Goal: Transaction & Acquisition: Purchase product/service

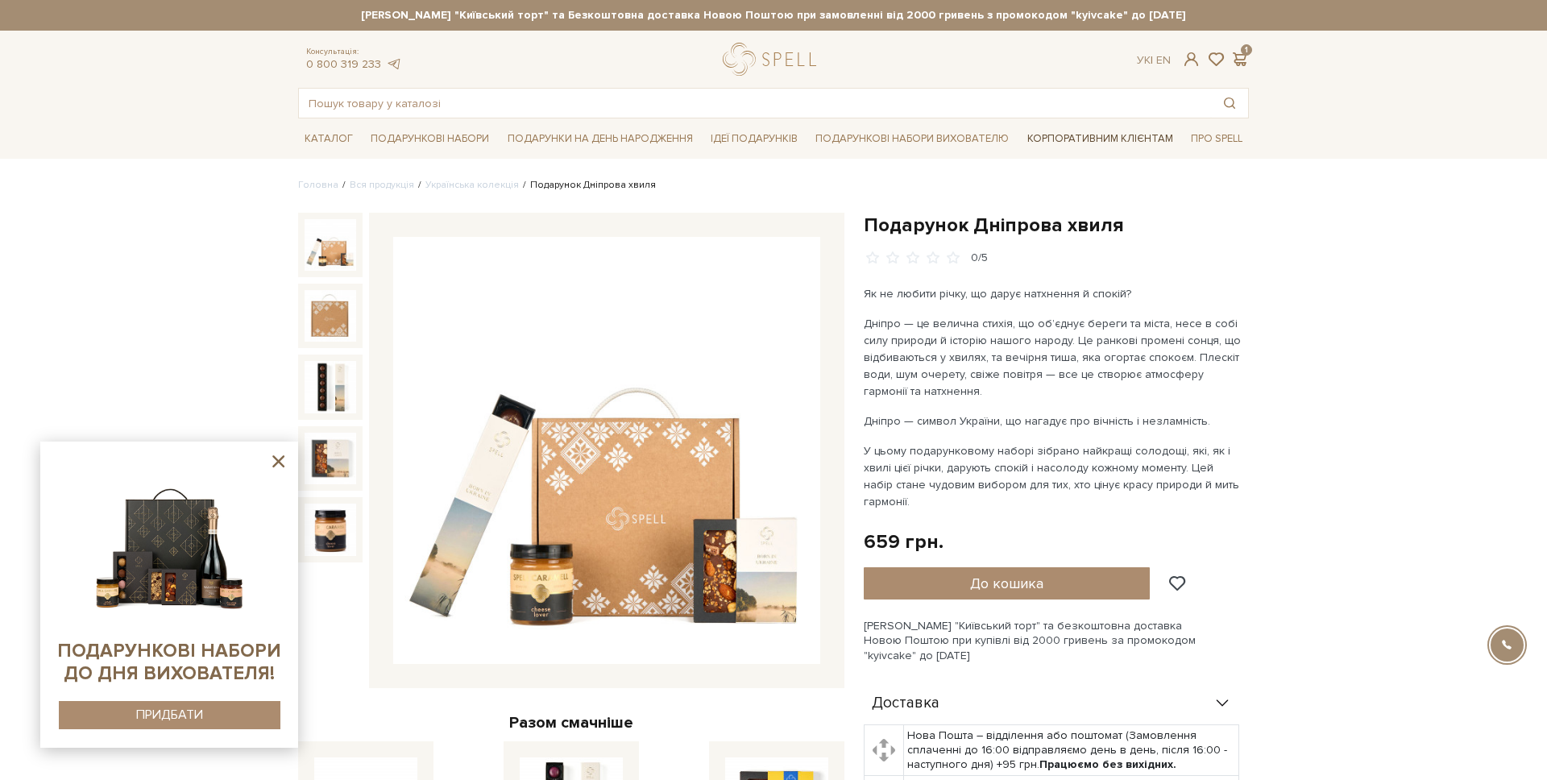
click at [1069, 130] on link "Корпоративним клієнтам" at bounding box center [1100, 138] width 159 height 27
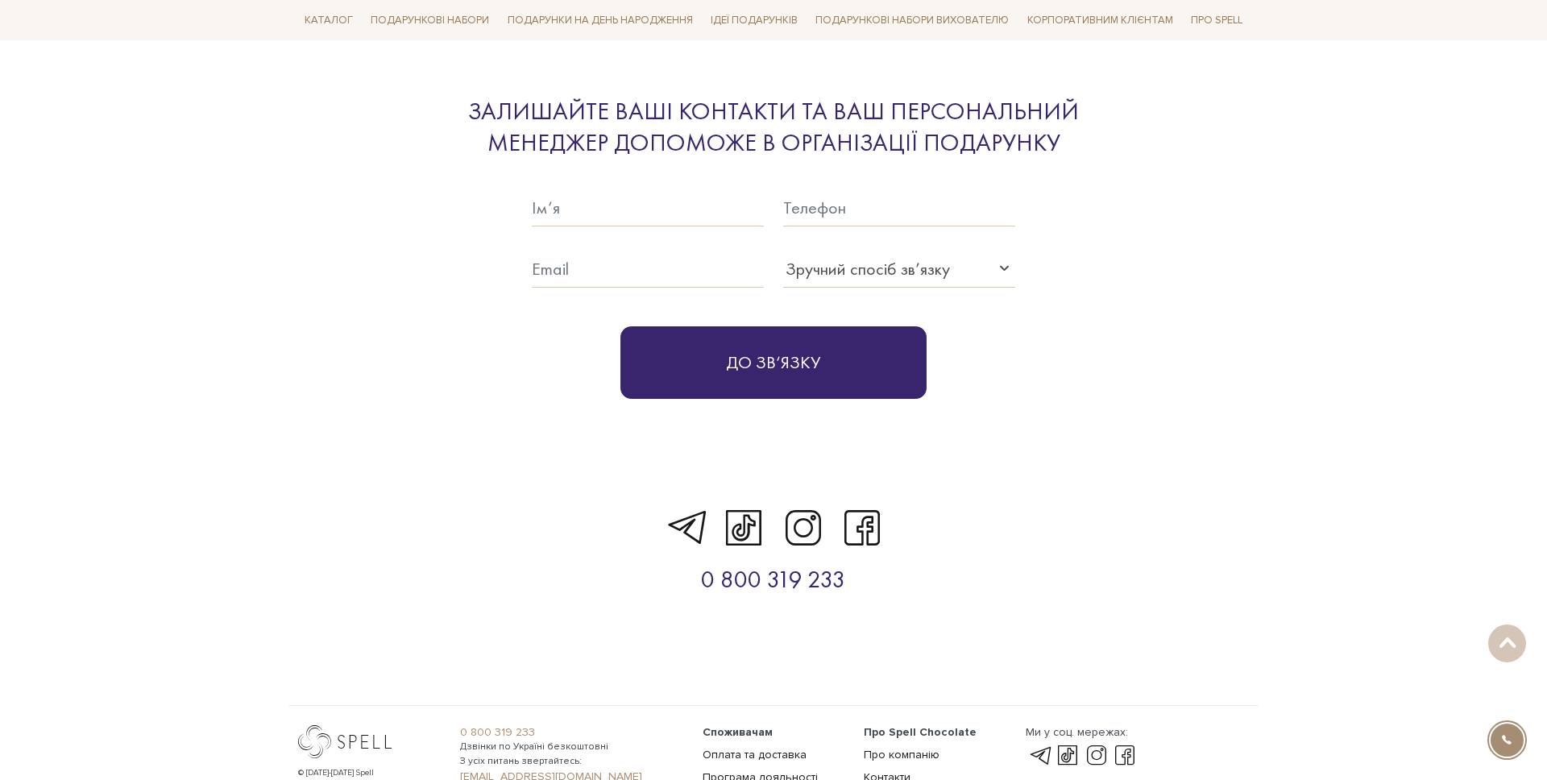
scroll to position [5352, 0]
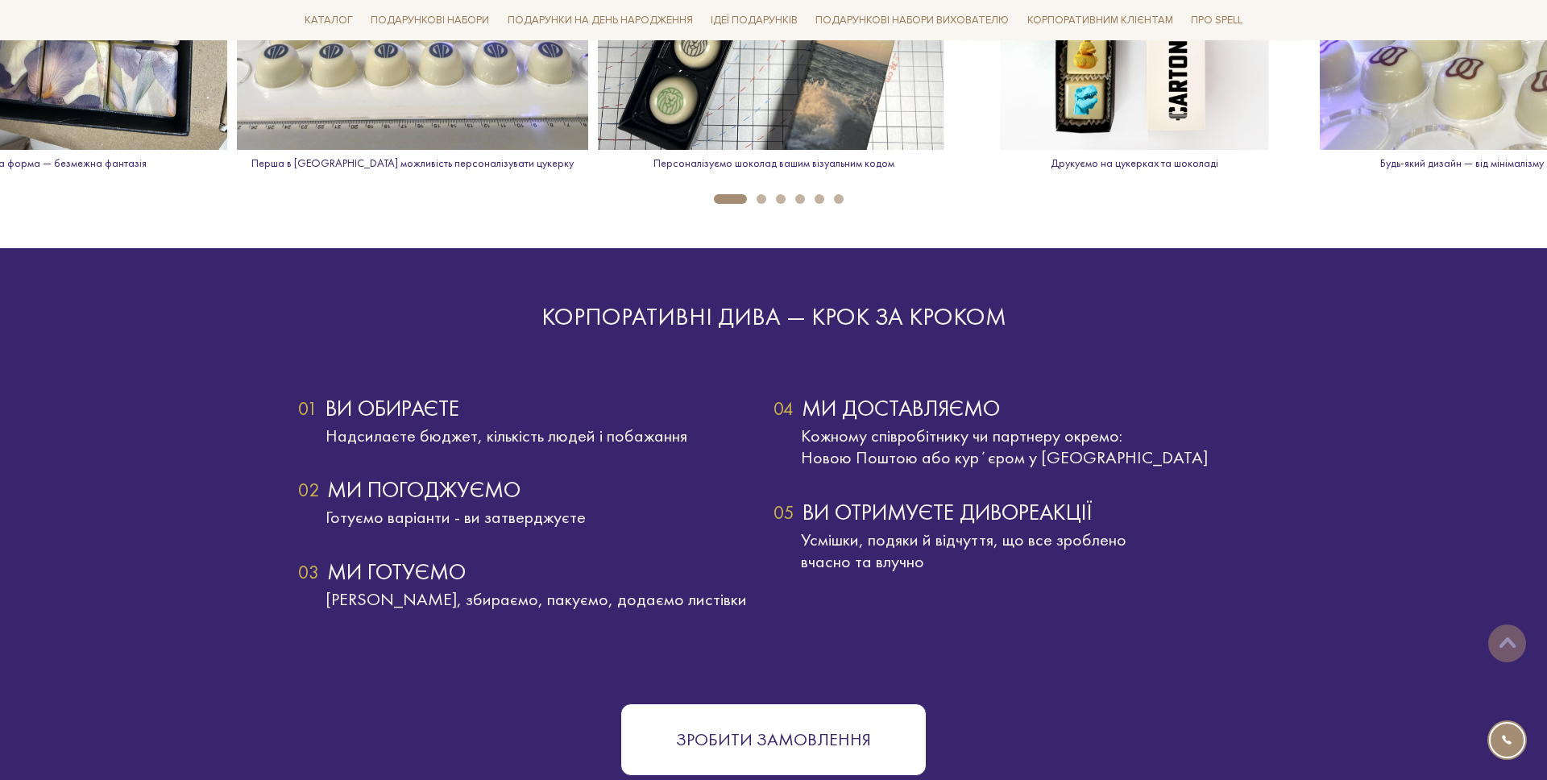
scroll to position [2686, 0]
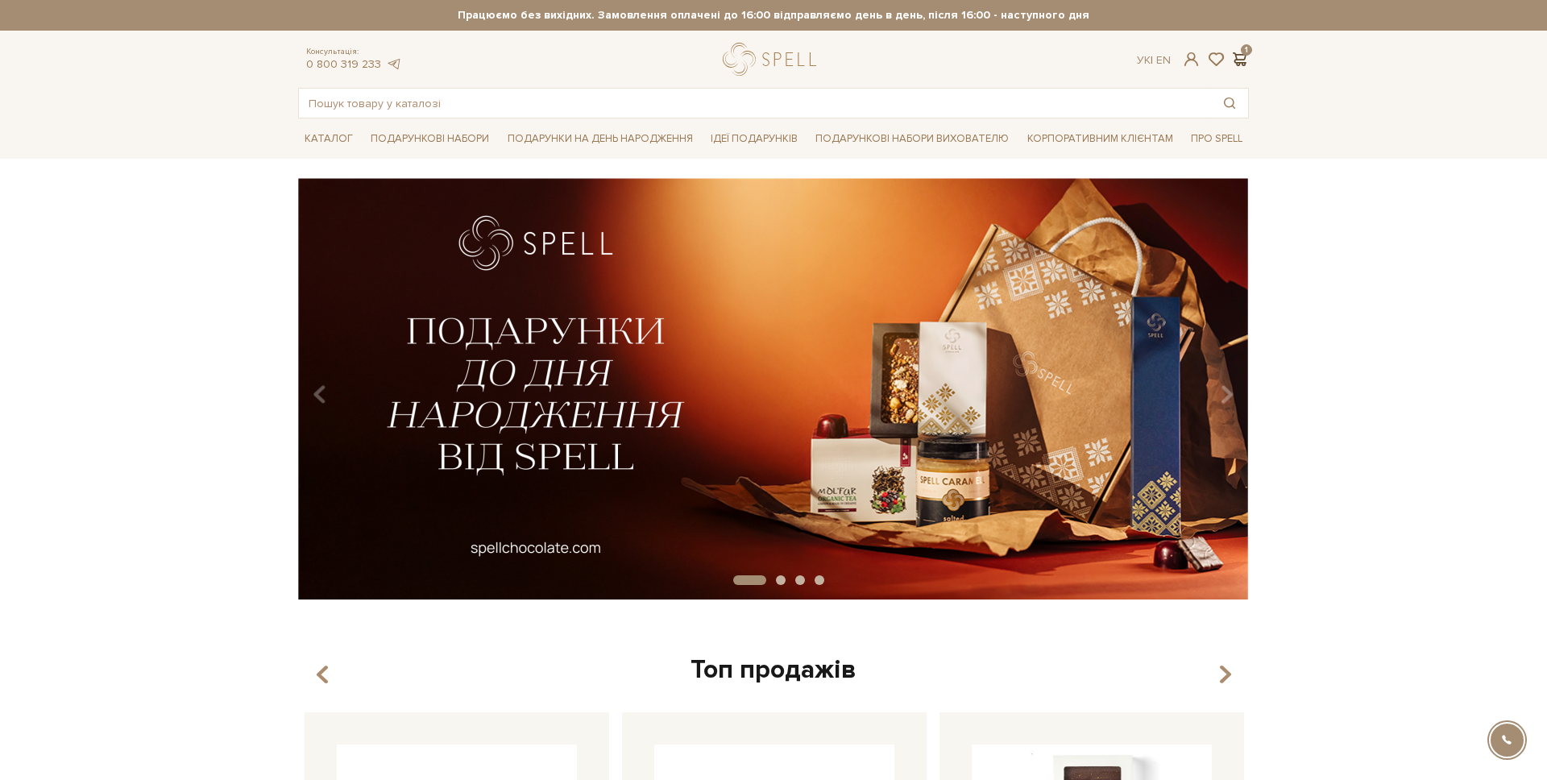
click at [1239, 56] on span at bounding box center [1239, 59] width 19 height 17
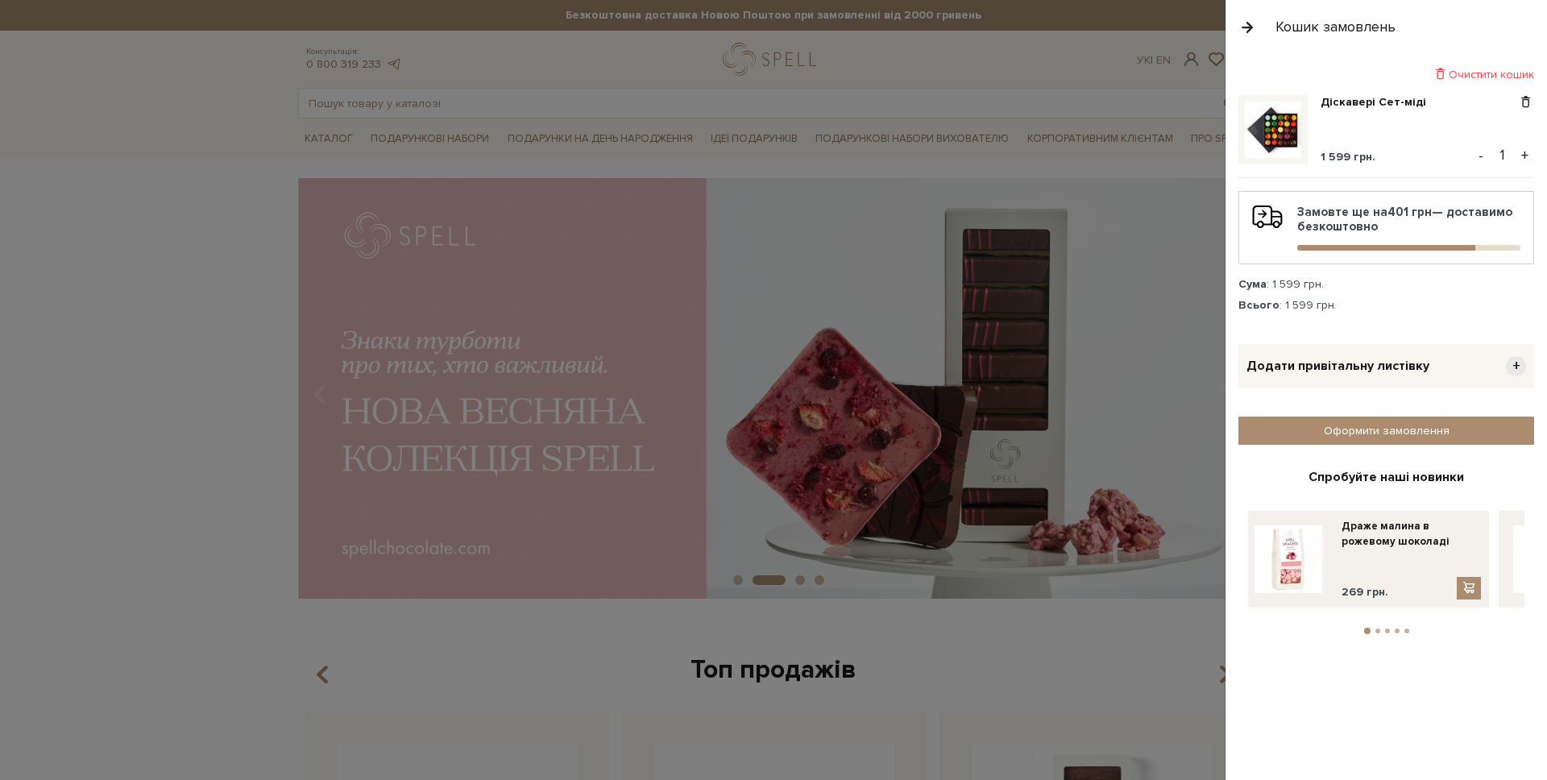
click at [1500, 75] on div "Очистити кошик" at bounding box center [1387, 74] width 296 height 15
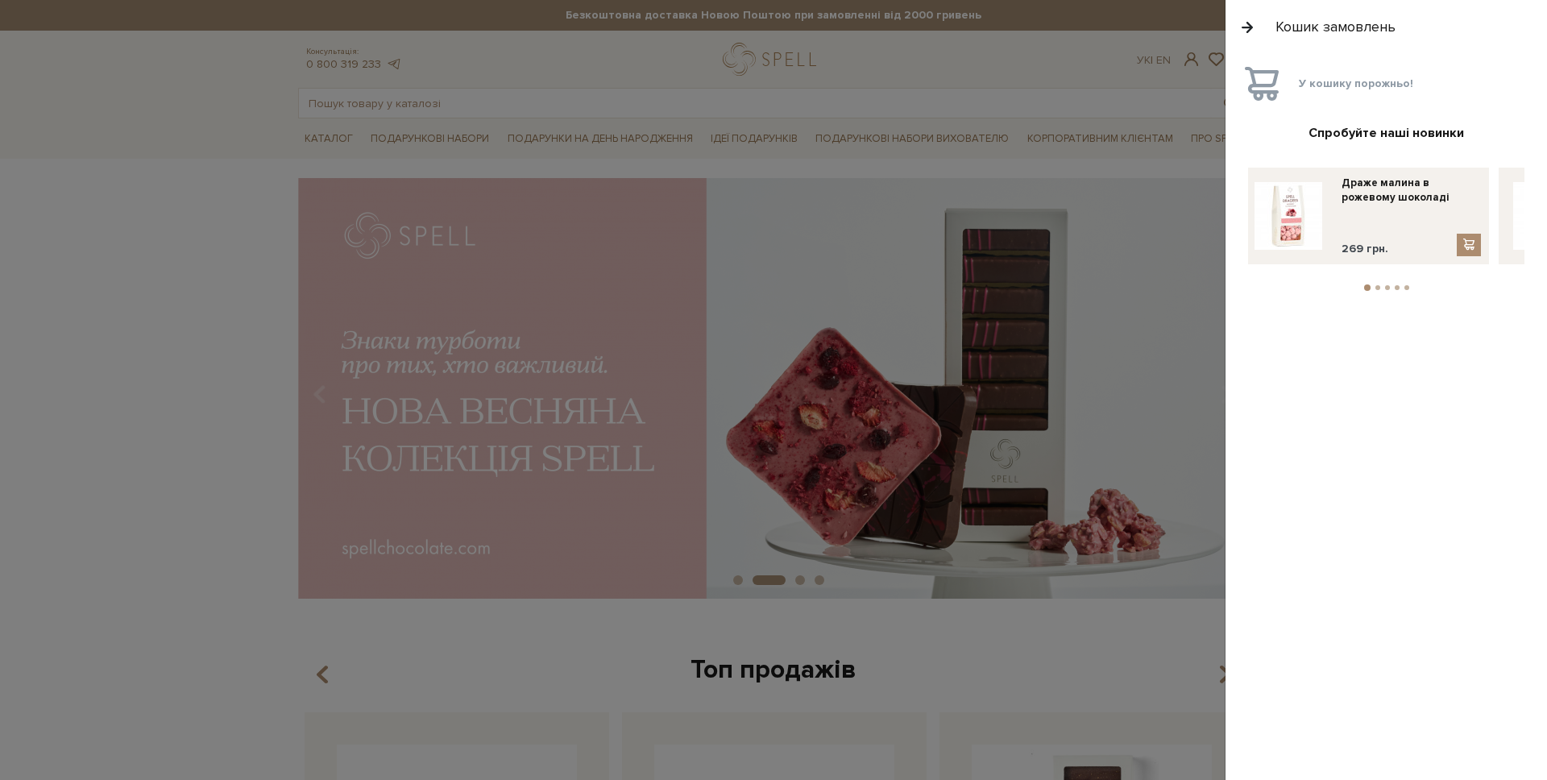
click at [1239, 36] on button "button" at bounding box center [1248, 27] width 18 height 28
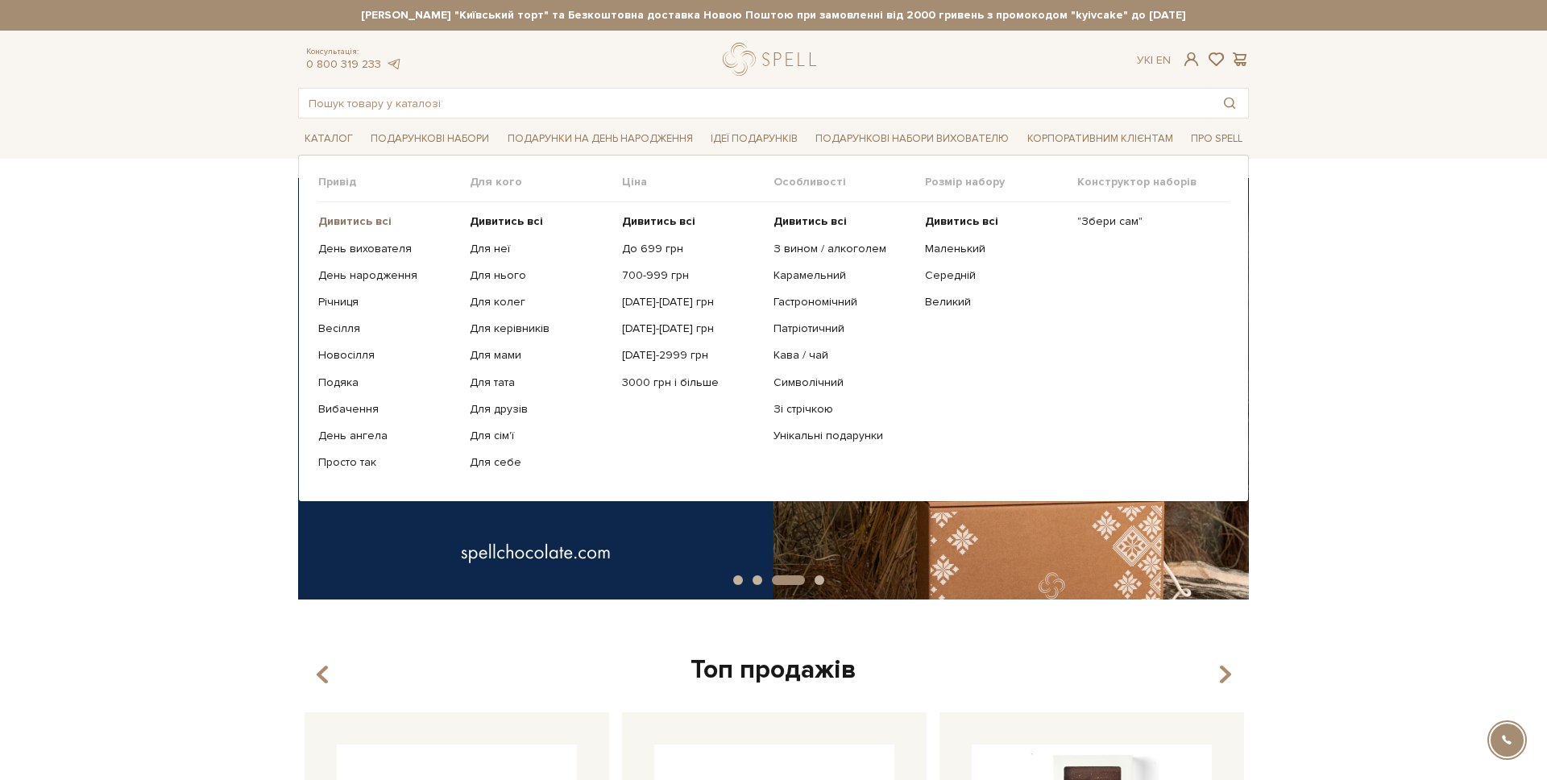
click at [377, 222] on b "Дивитись всі" at bounding box center [354, 221] width 73 height 14
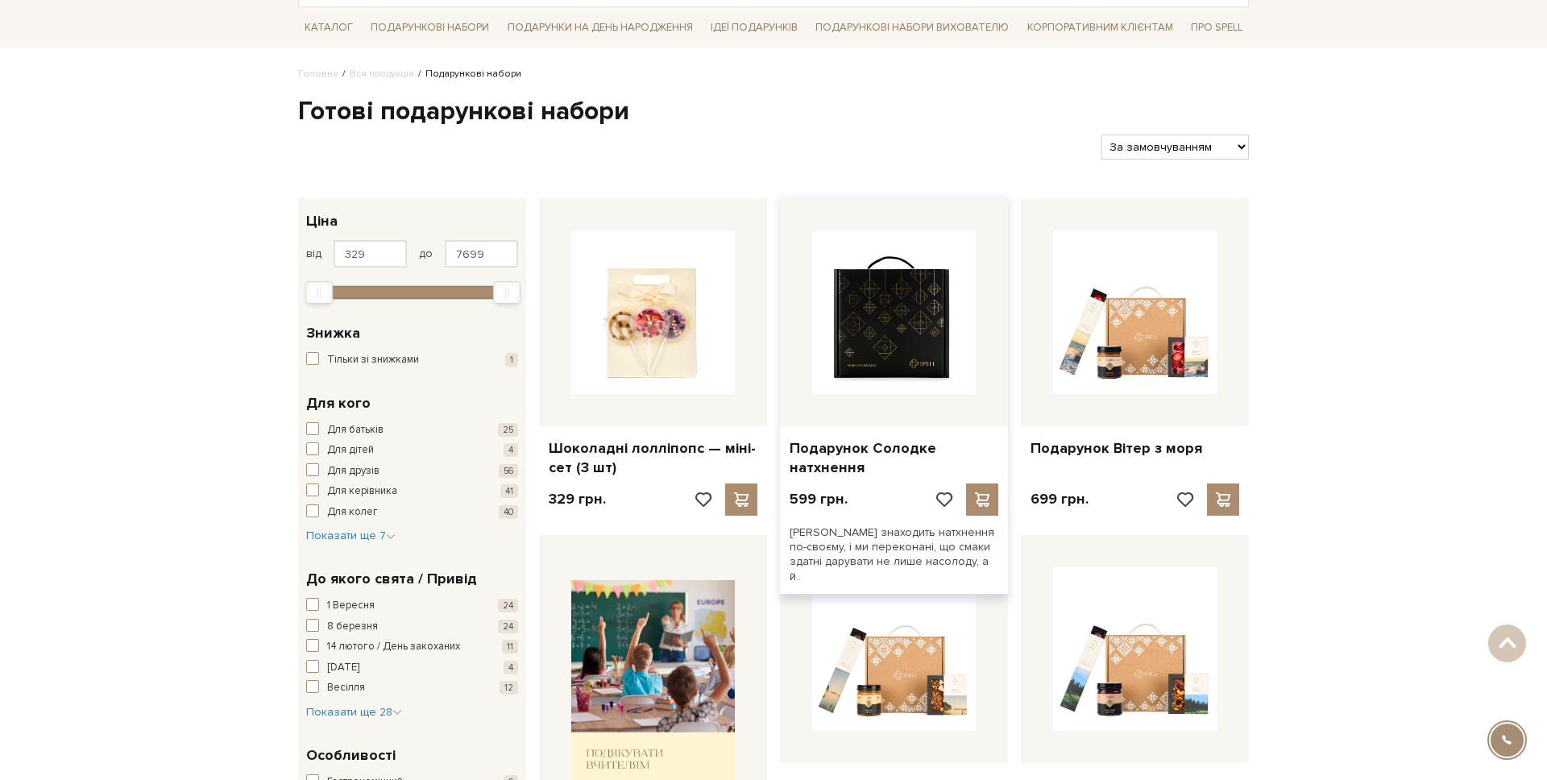
scroll to position [280, 0]
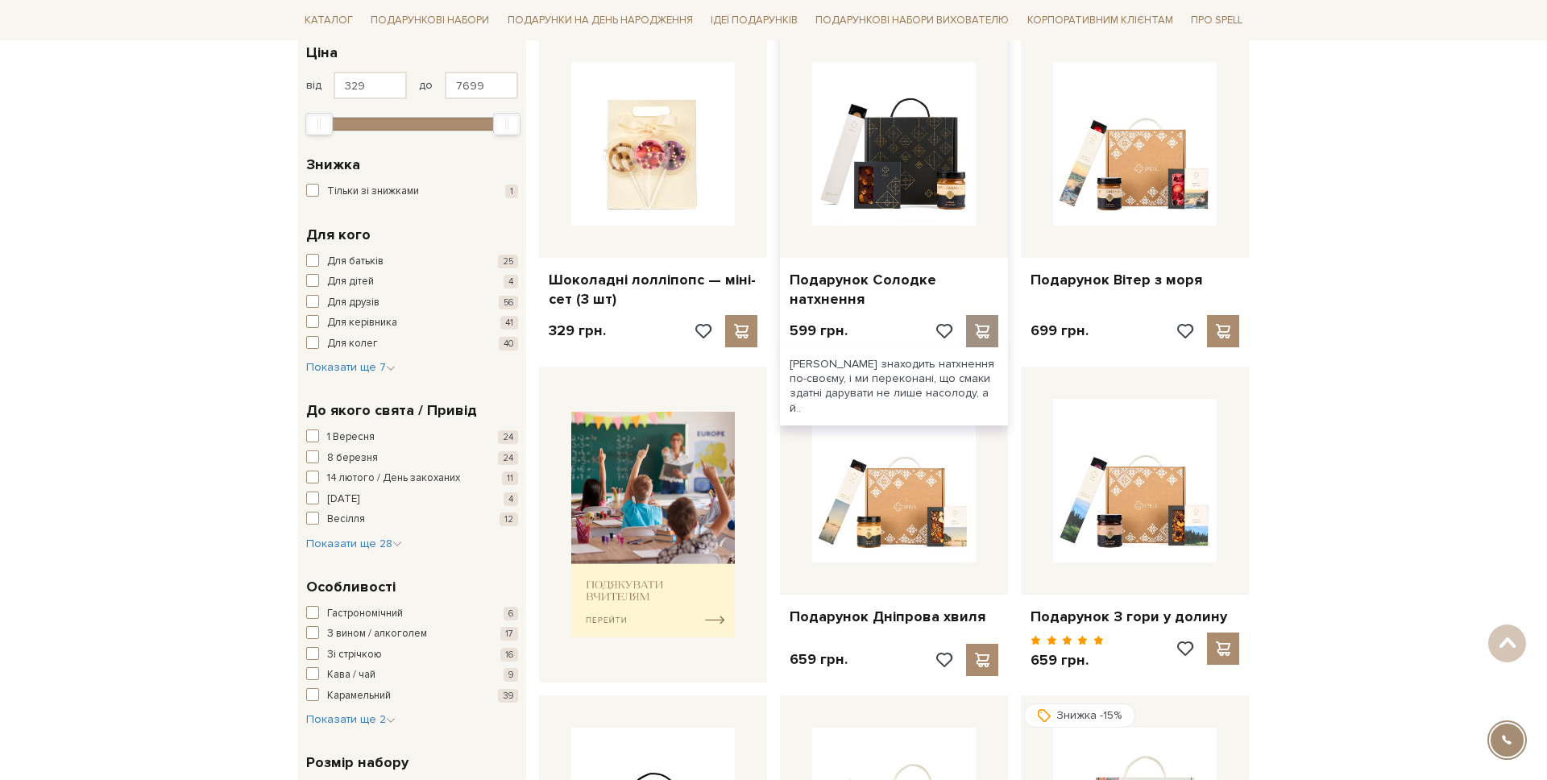
click at [974, 326] on span at bounding box center [982, 331] width 20 height 15
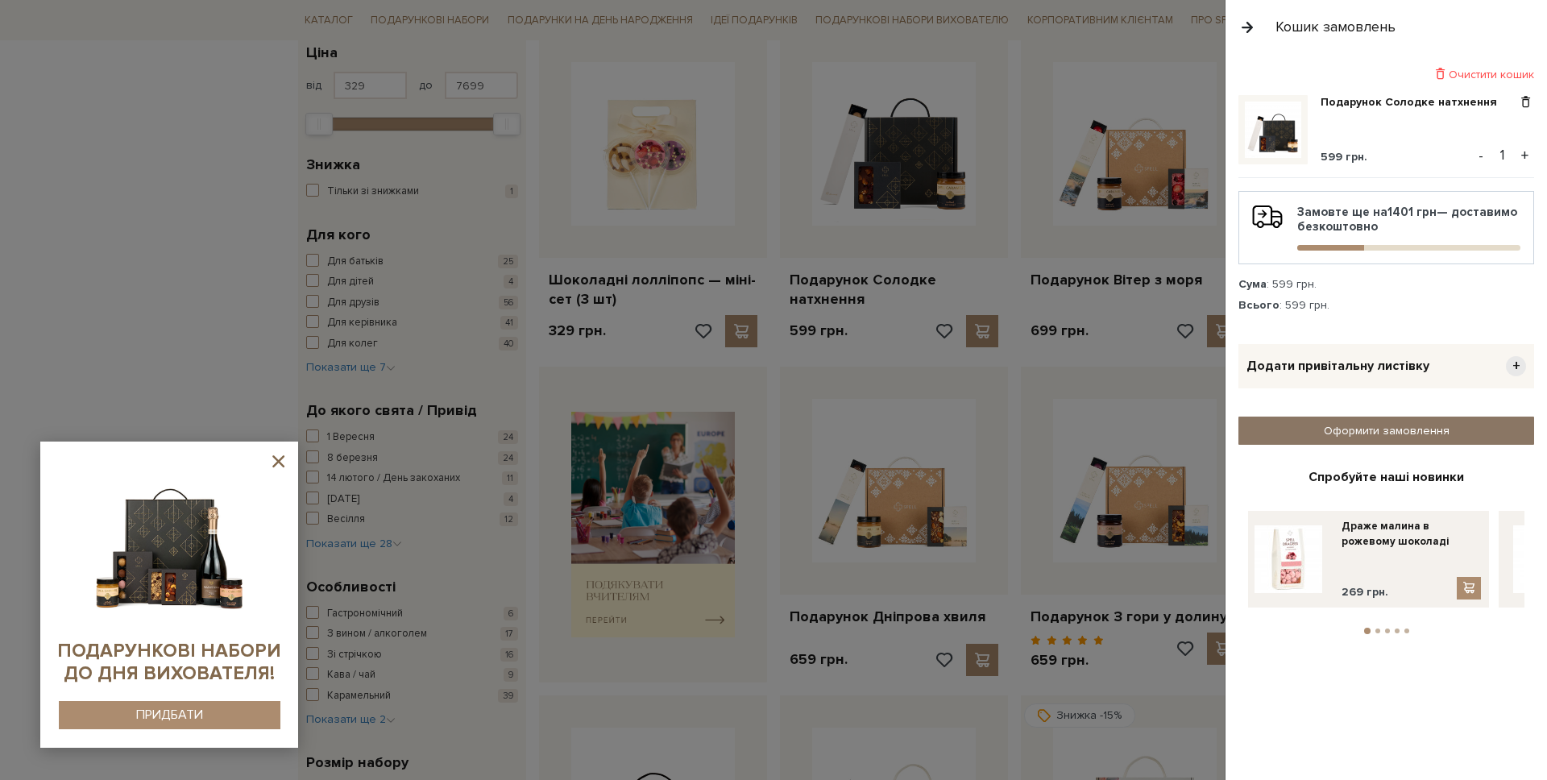
click at [1362, 429] on link "Оформити замовлення" at bounding box center [1387, 431] width 296 height 28
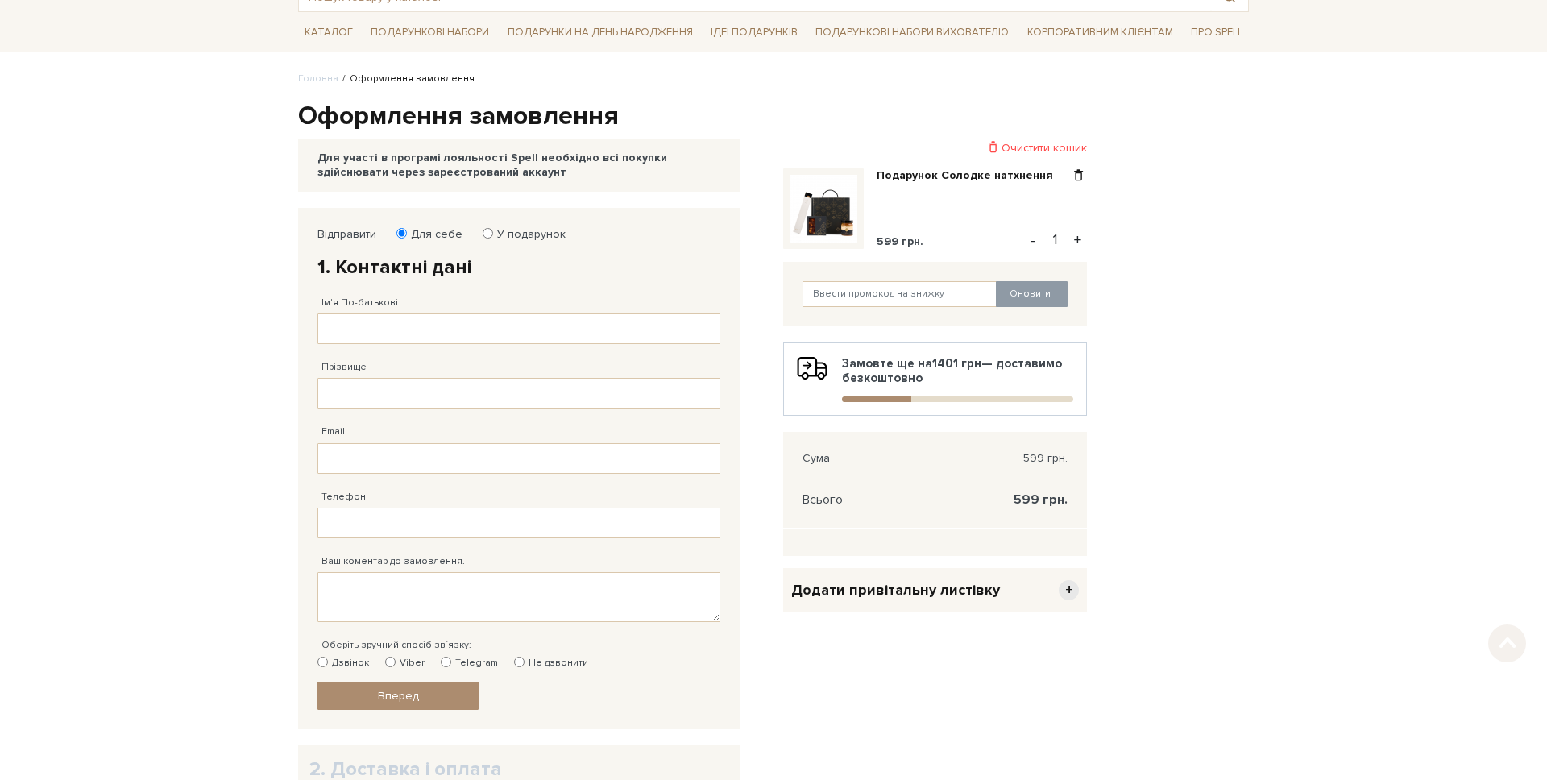
scroll to position [130, 0]
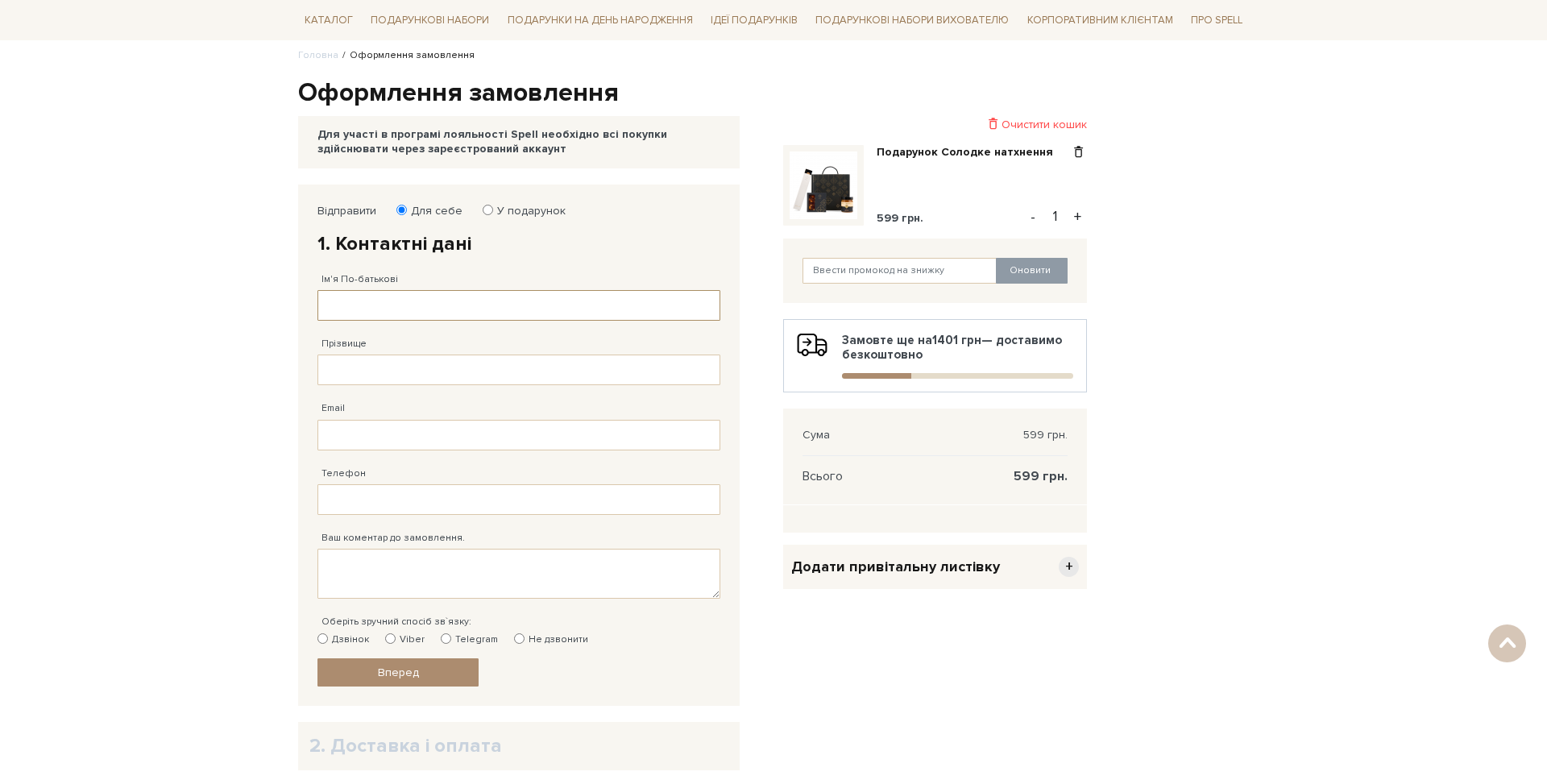
click at [360, 305] on input "Ім'я По-батькові" at bounding box center [518, 305] width 403 height 31
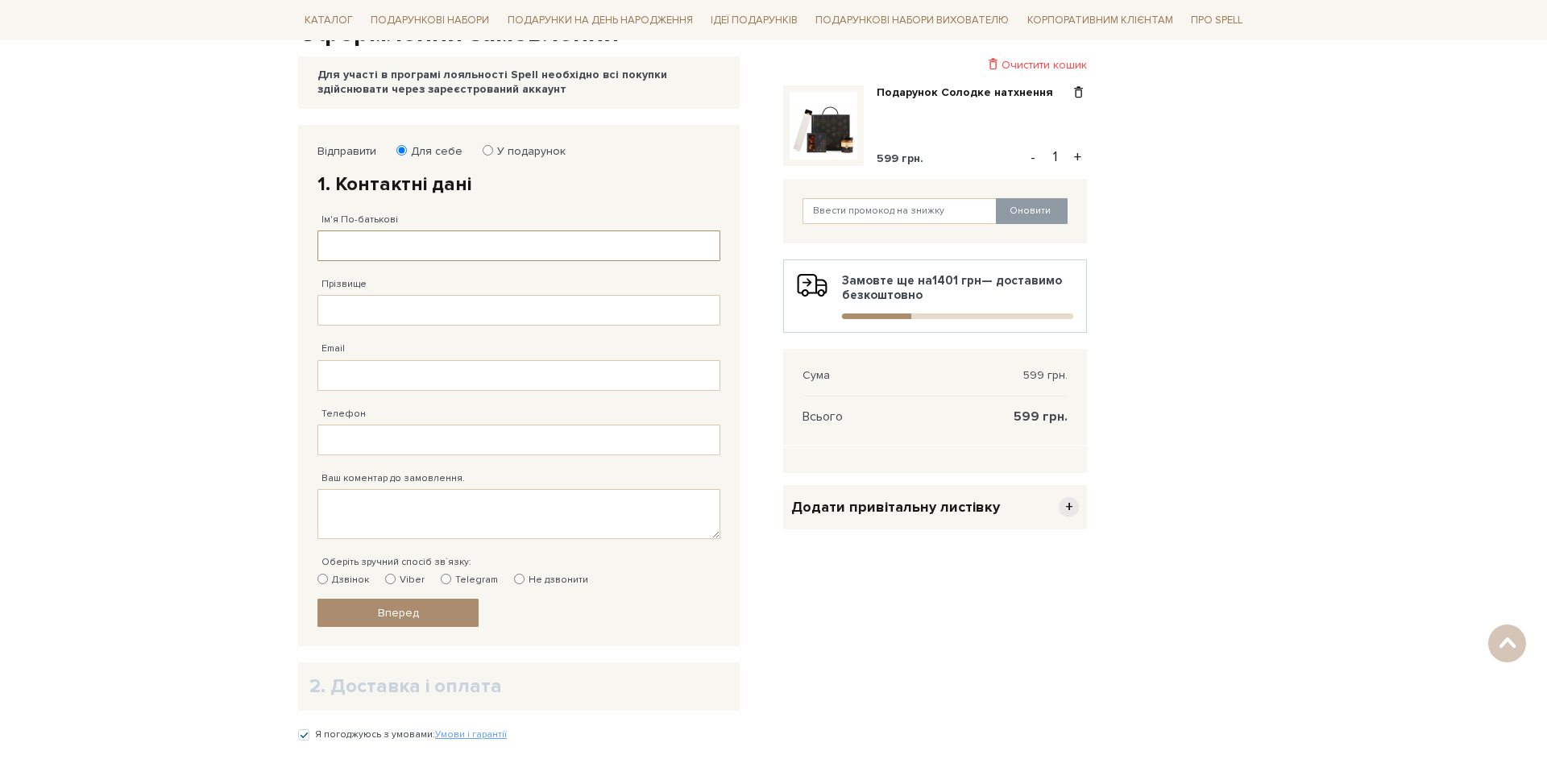
scroll to position [0, 0]
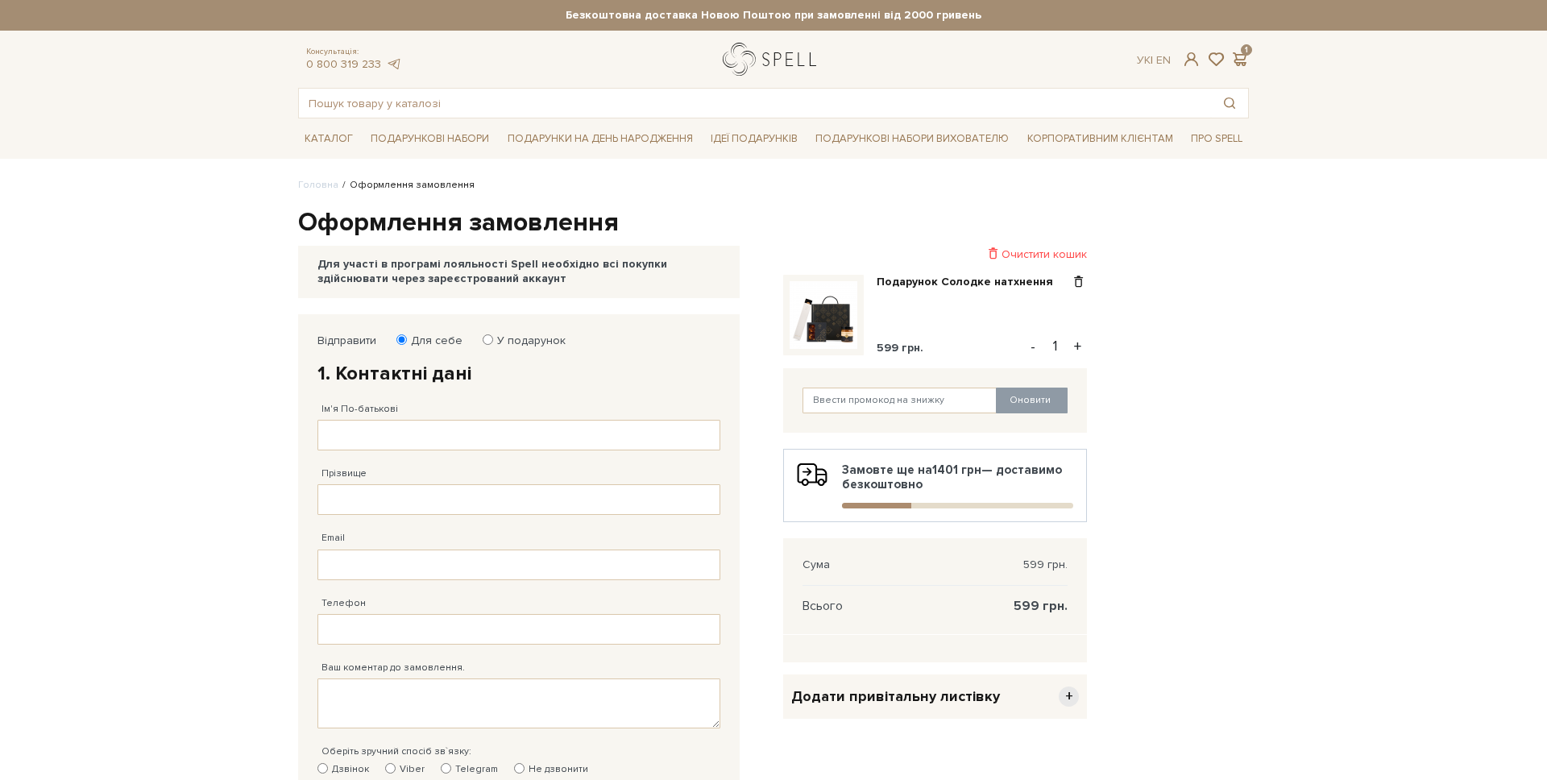
click at [741, 63] on link "logo" at bounding box center [773, 59] width 101 height 33
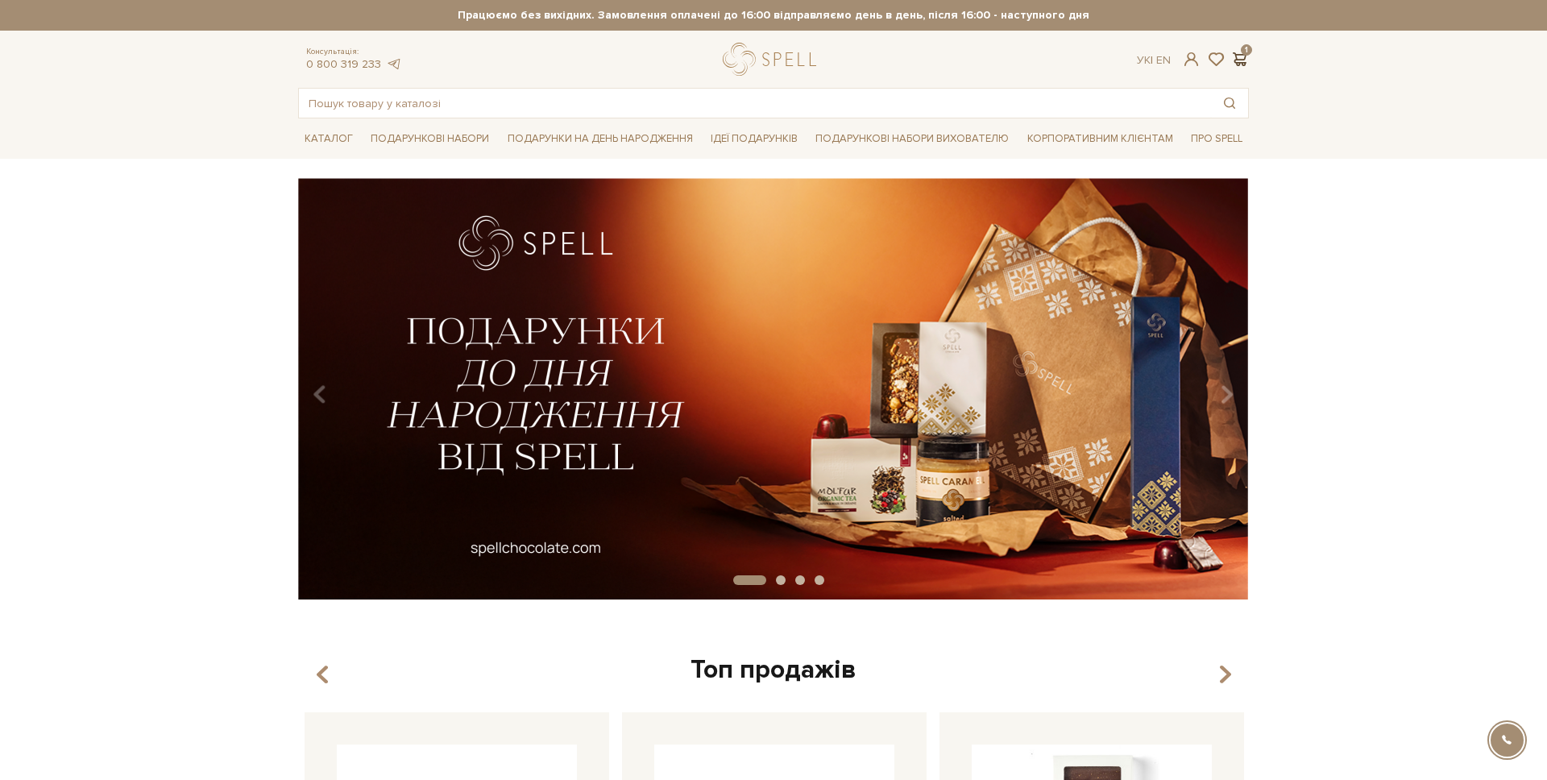
click at [1247, 60] on span at bounding box center [1239, 59] width 19 height 17
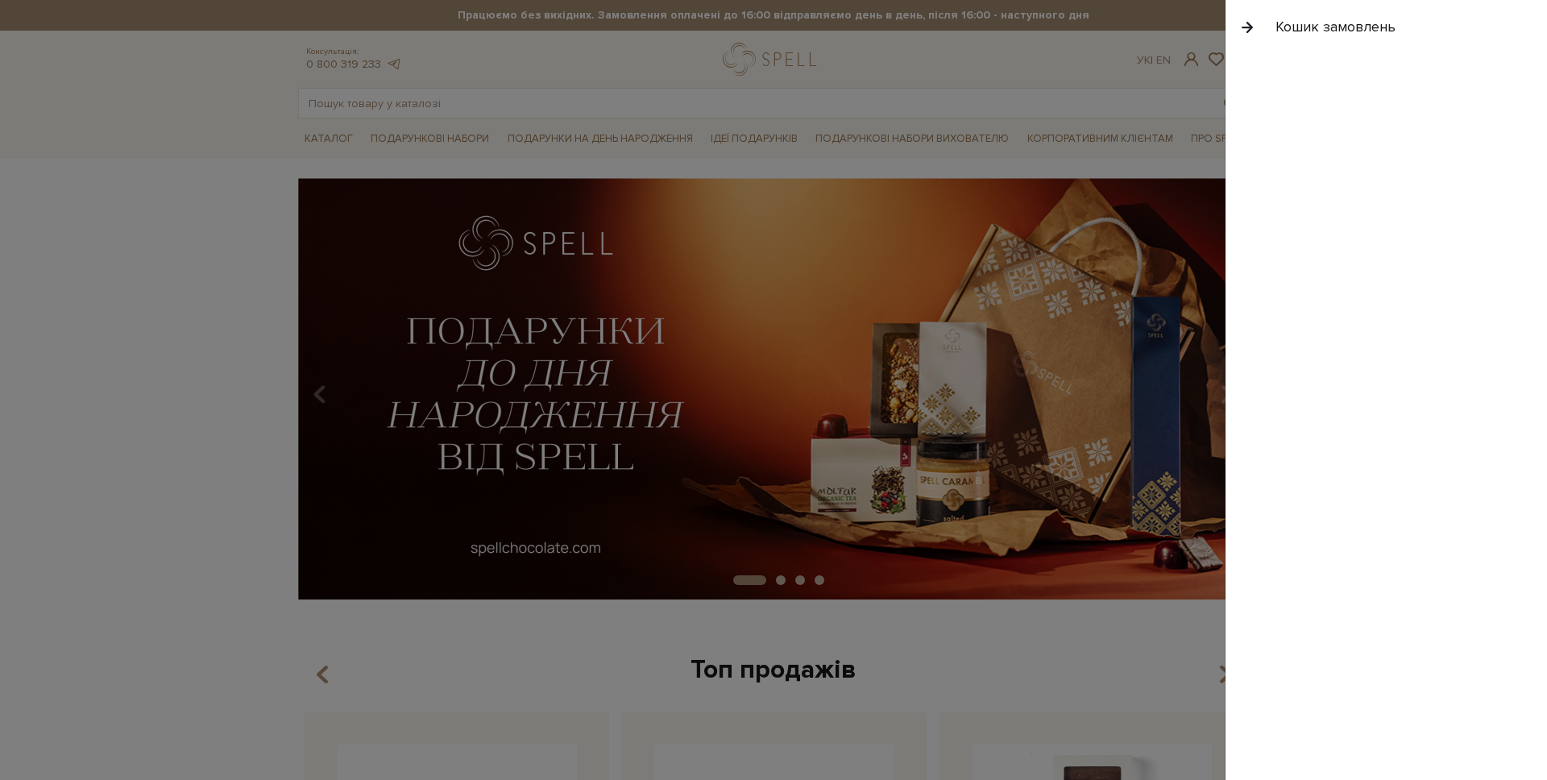
scroll to position [2, 0]
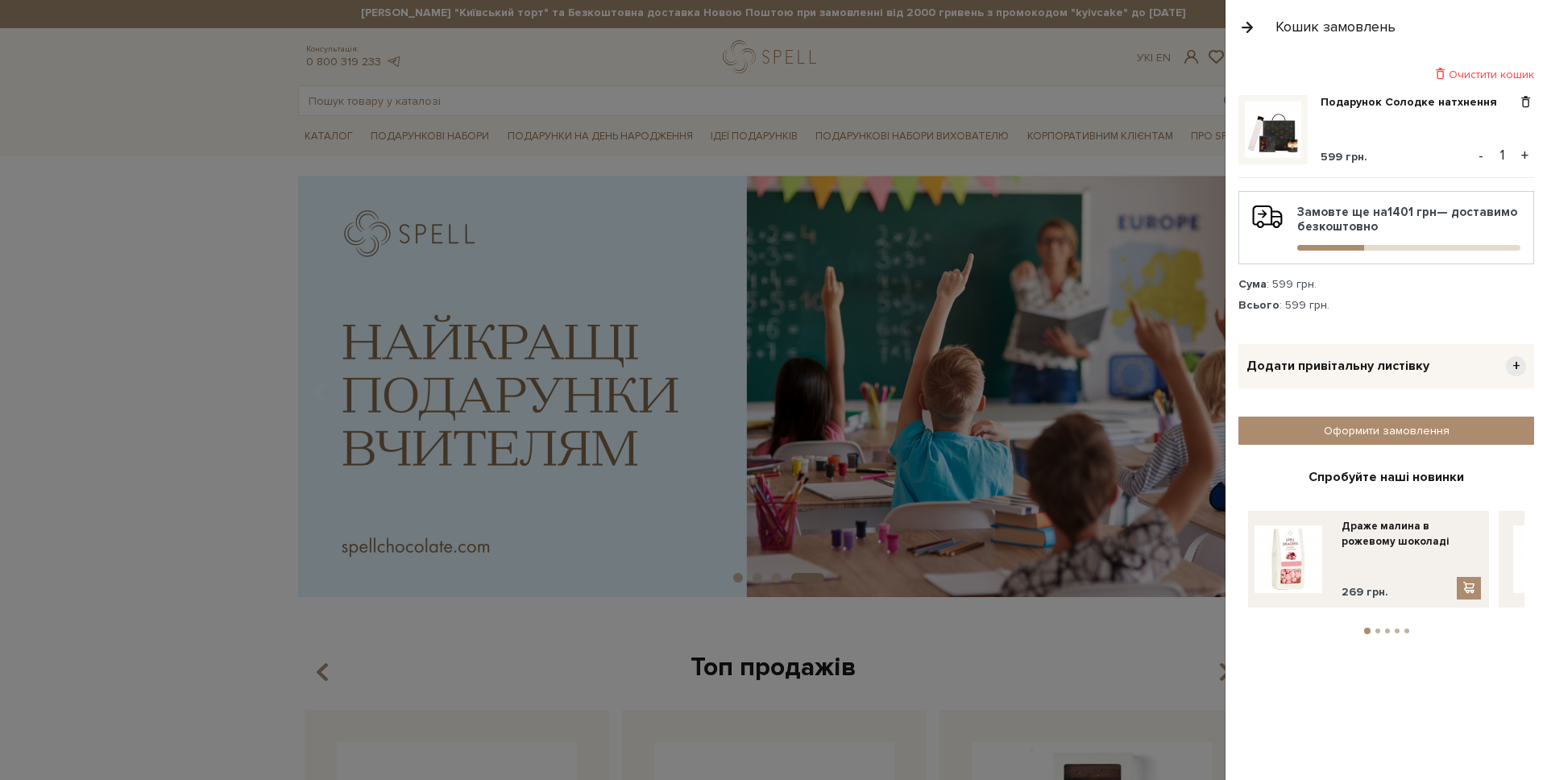
click at [1379, 629] on button "2" at bounding box center [1378, 631] width 5 height 5
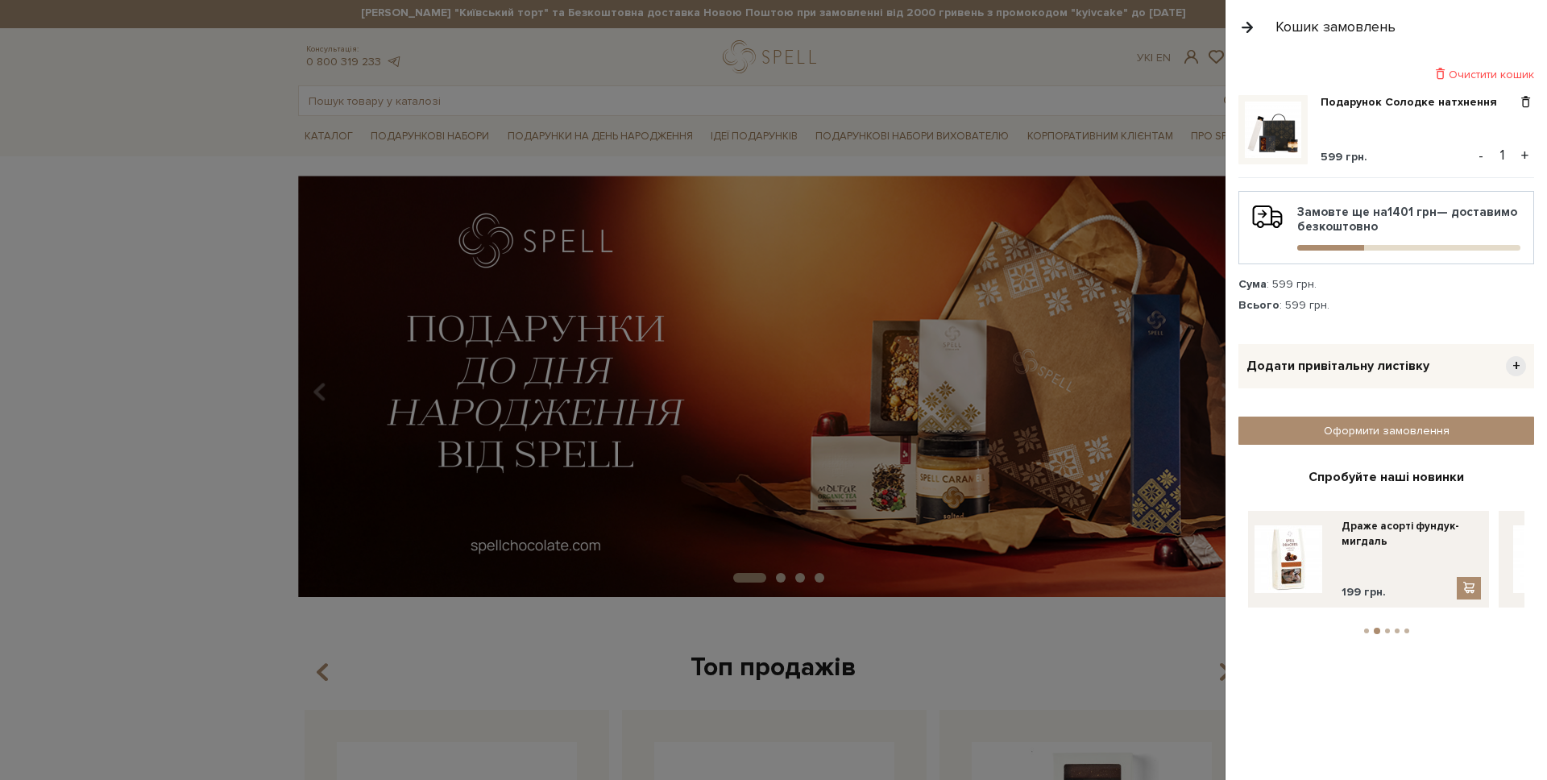
click at [1383, 629] on li "3" at bounding box center [1388, 631] width 10 height 5
click at [1391, 628] on li "3" at bounding box center [1386, 631] width 11 height 6
click at [1396, 629] on button "4" at bounding box center [1397, 631] width 5 height 5
click at [1402, 629] on li "5" at bounding box center [1407, 631] width 10 height 5
click at [1367, 629] on button "1" at bounding box center [1366, 631] width 5 height 5
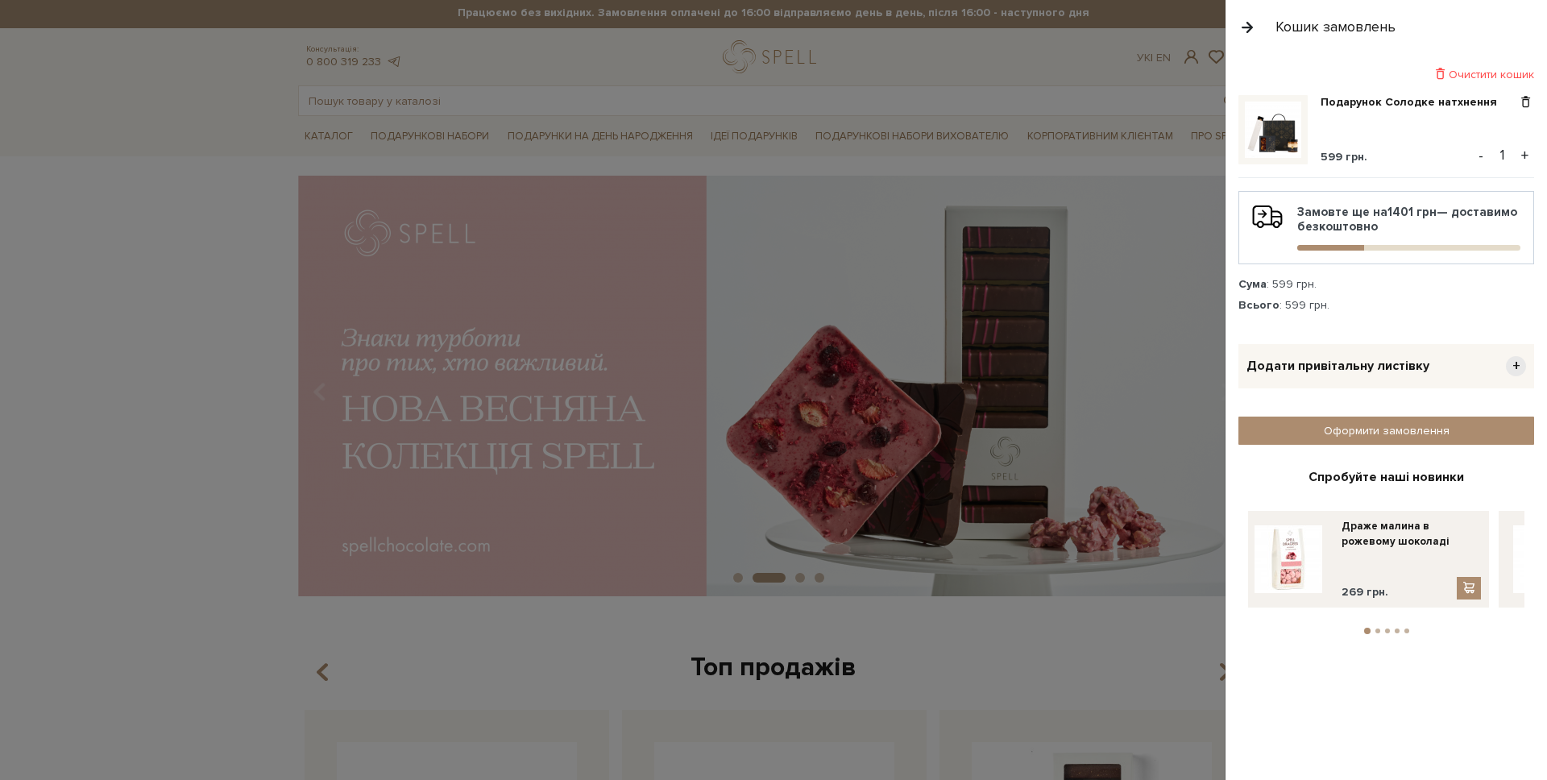
click at [720, 583] on div at bounding box center [773, 390] width 1547 height 780
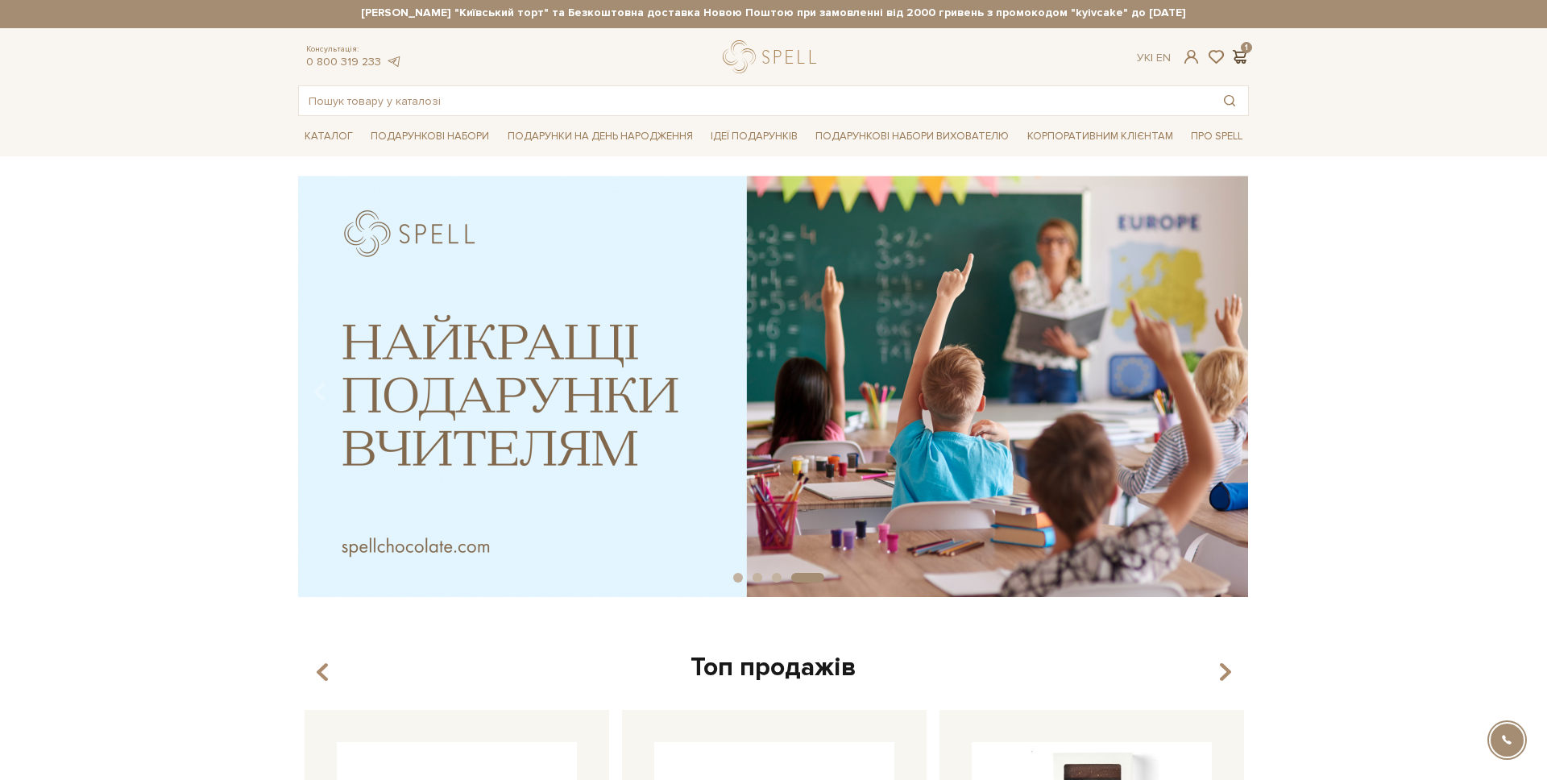
click at [1238, 64] on span at bounding box center [1239, 56] width 19 height 17
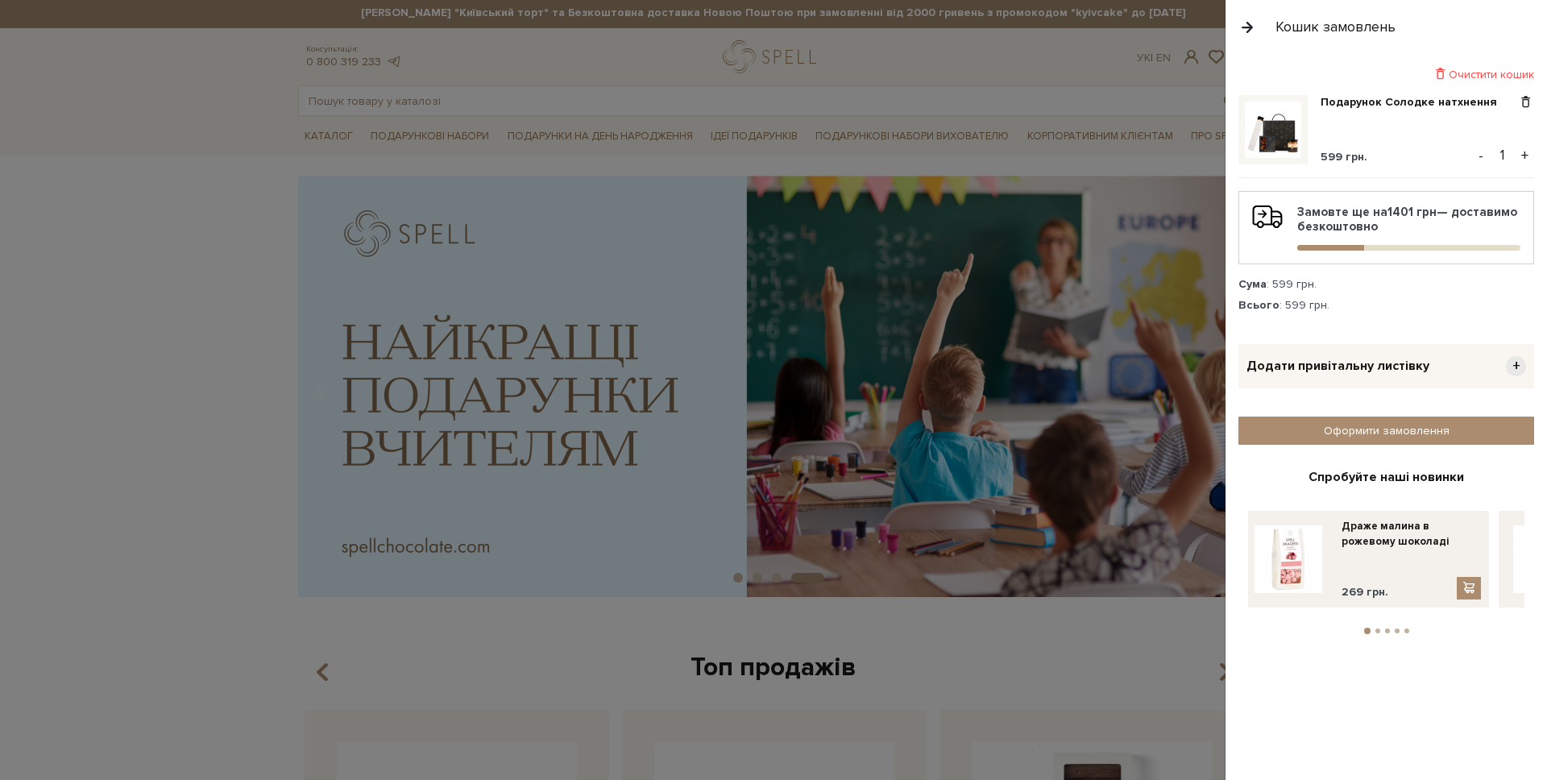
click at [1380, 629] on li "2" at bounding box center [1378, 631] width 10 height 5
click at [1385, 629] on button "3" at bounding box center [1387, 631] width 5 height 5
click at [1398, 629] on button "4" at bounding box center [1397, 631] width 5 height 5
click at [1403, 629] on li "5" at bounding box center [1407, 631] width 10 height 5
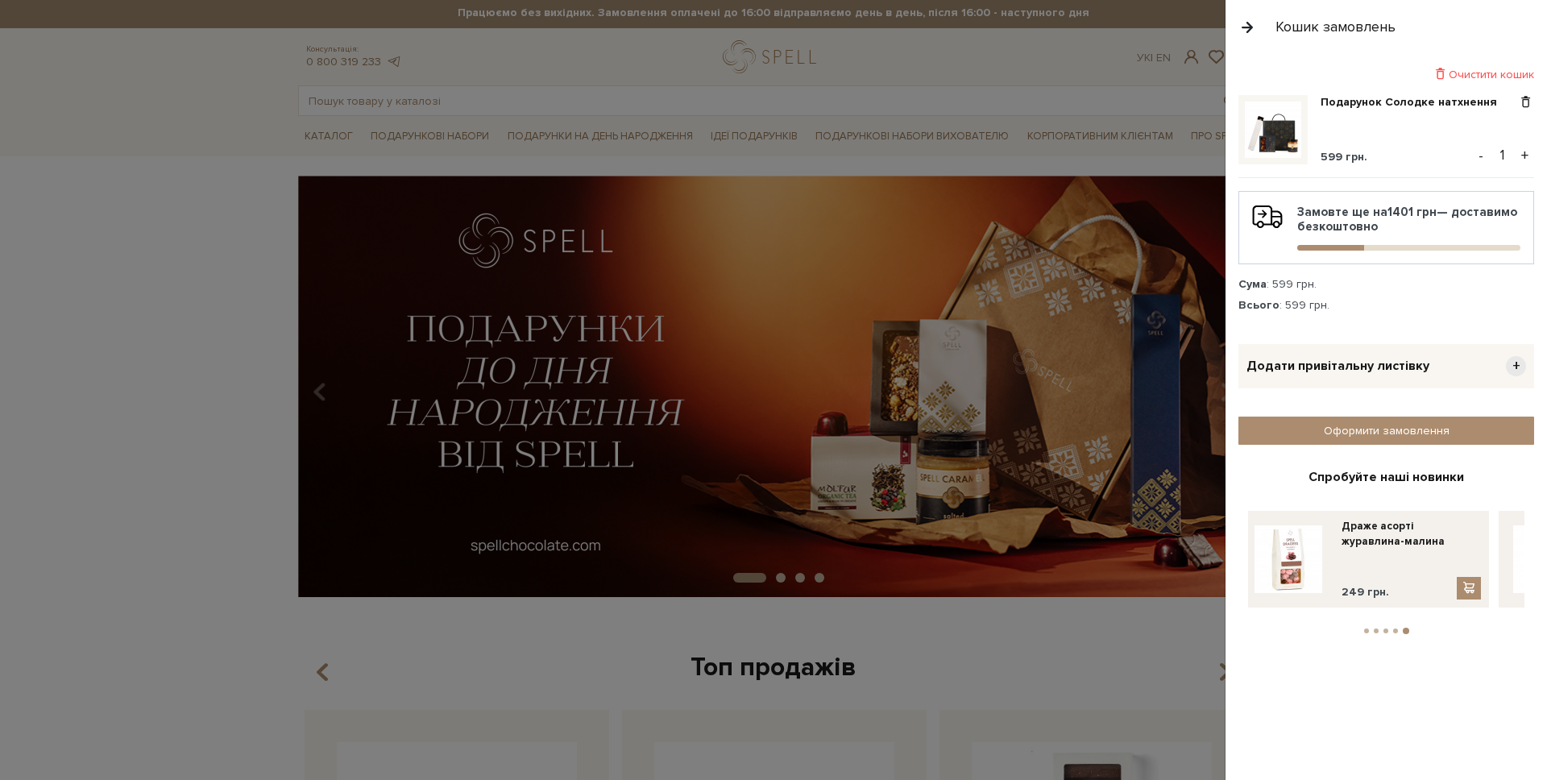
click at [1368, 629] on button "1" at bounding box center [1366, 631] width 5 height 5
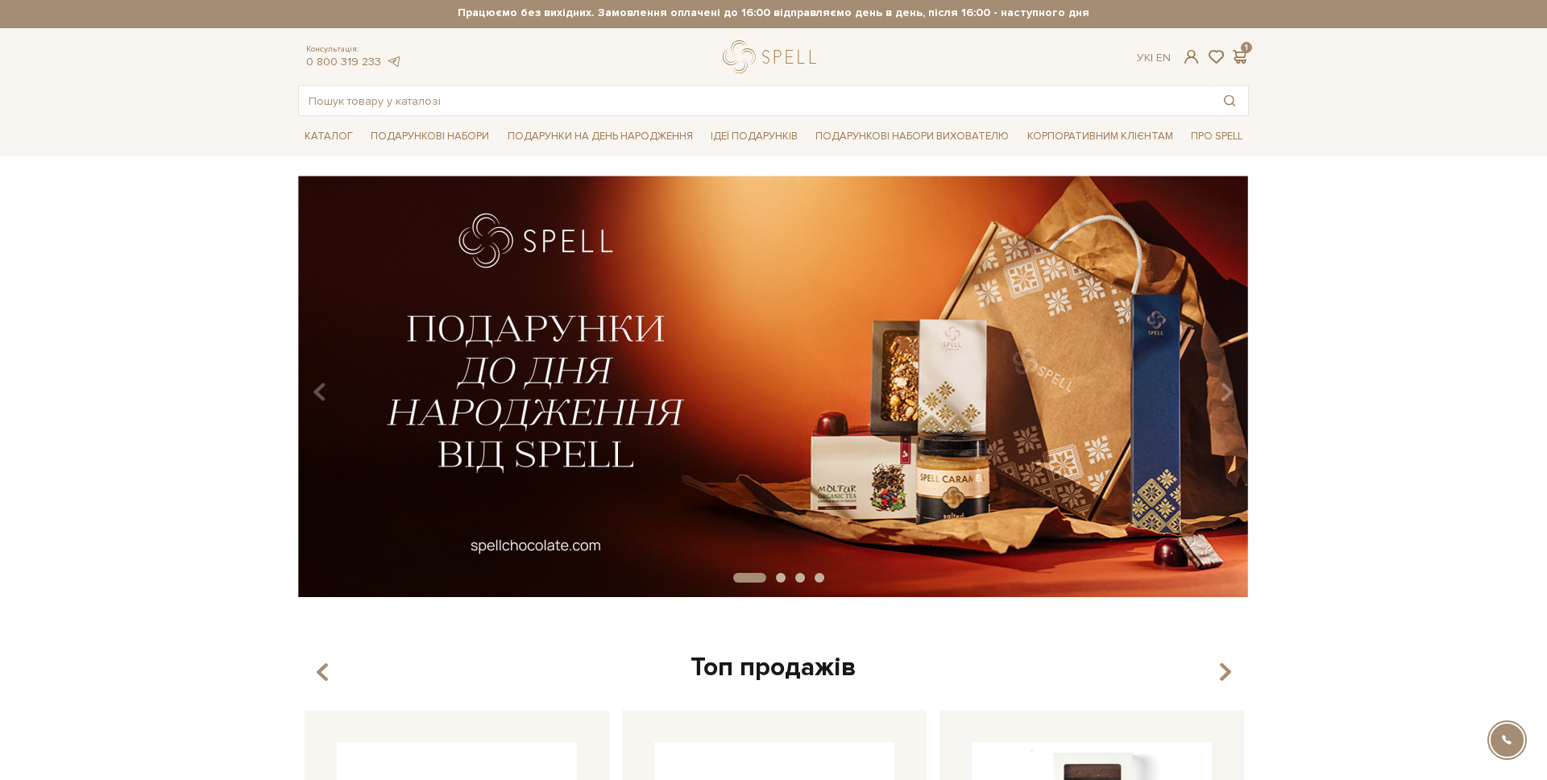
click at [1122, 679] on div at bounding box center [773, 390] width 1547 height 780
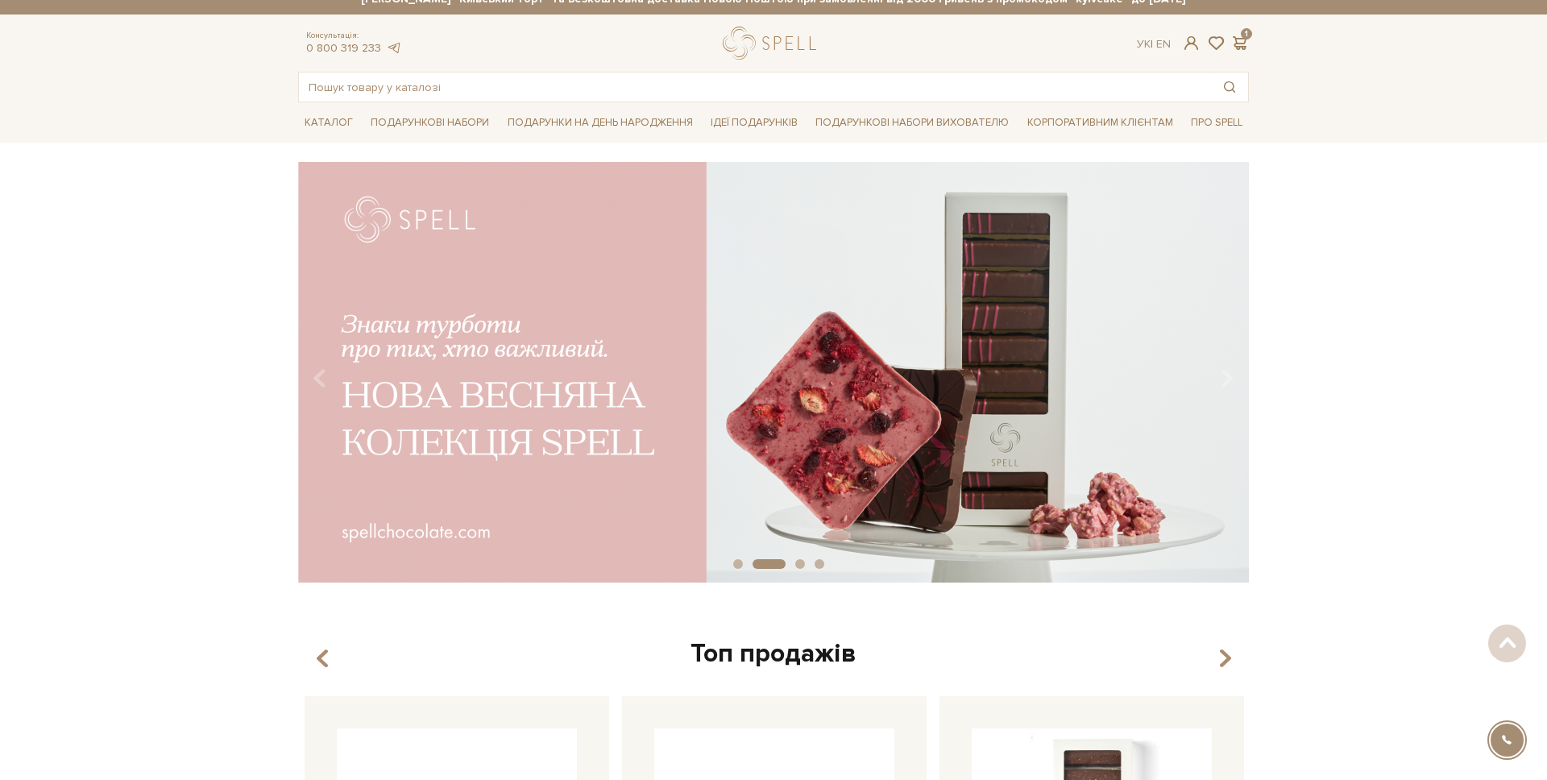
scroll to position [0, 0]
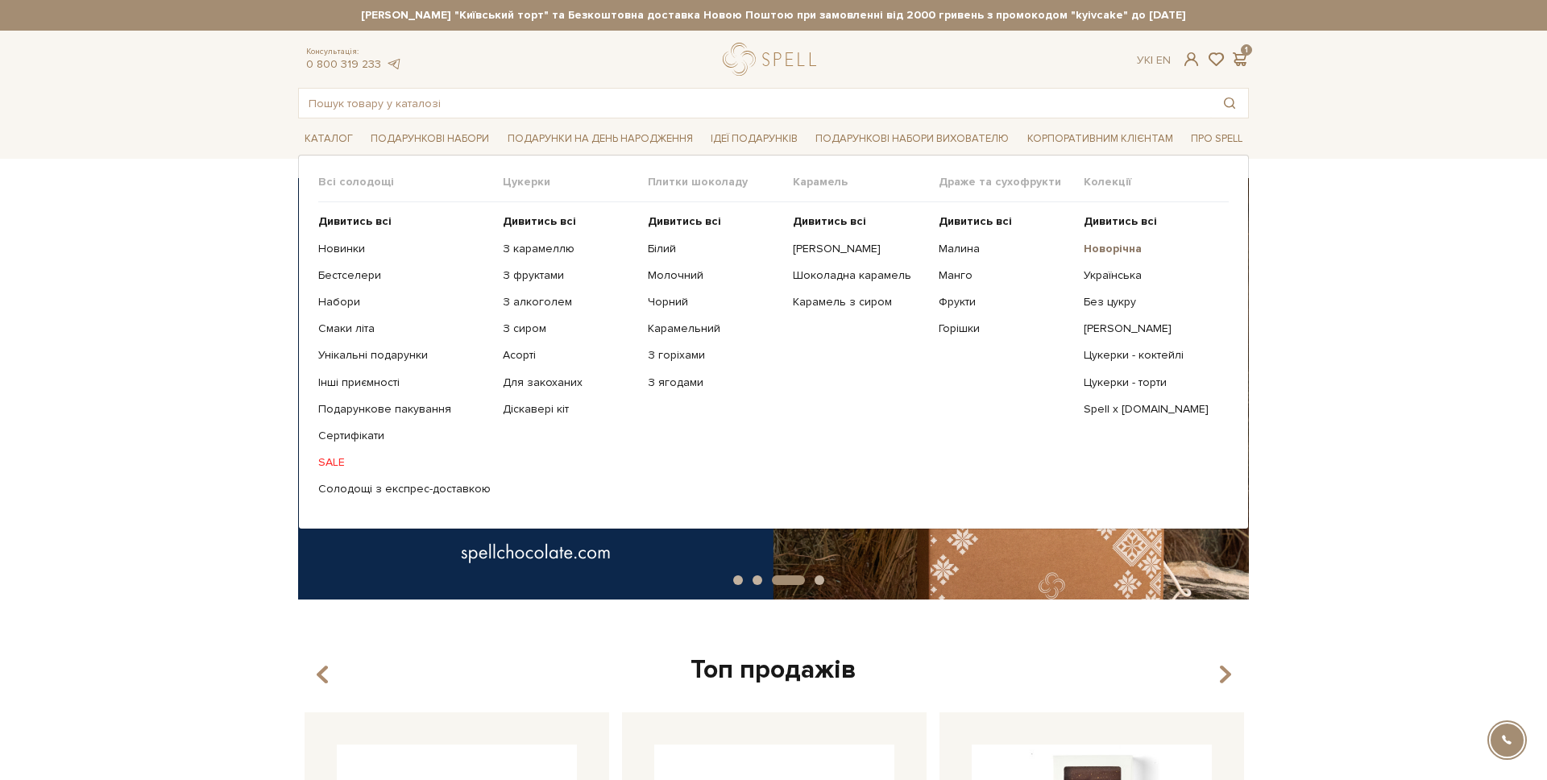
click at [1120, 242] on b "Новорічна" at bounding box center [1113, 249] width 58 height 14
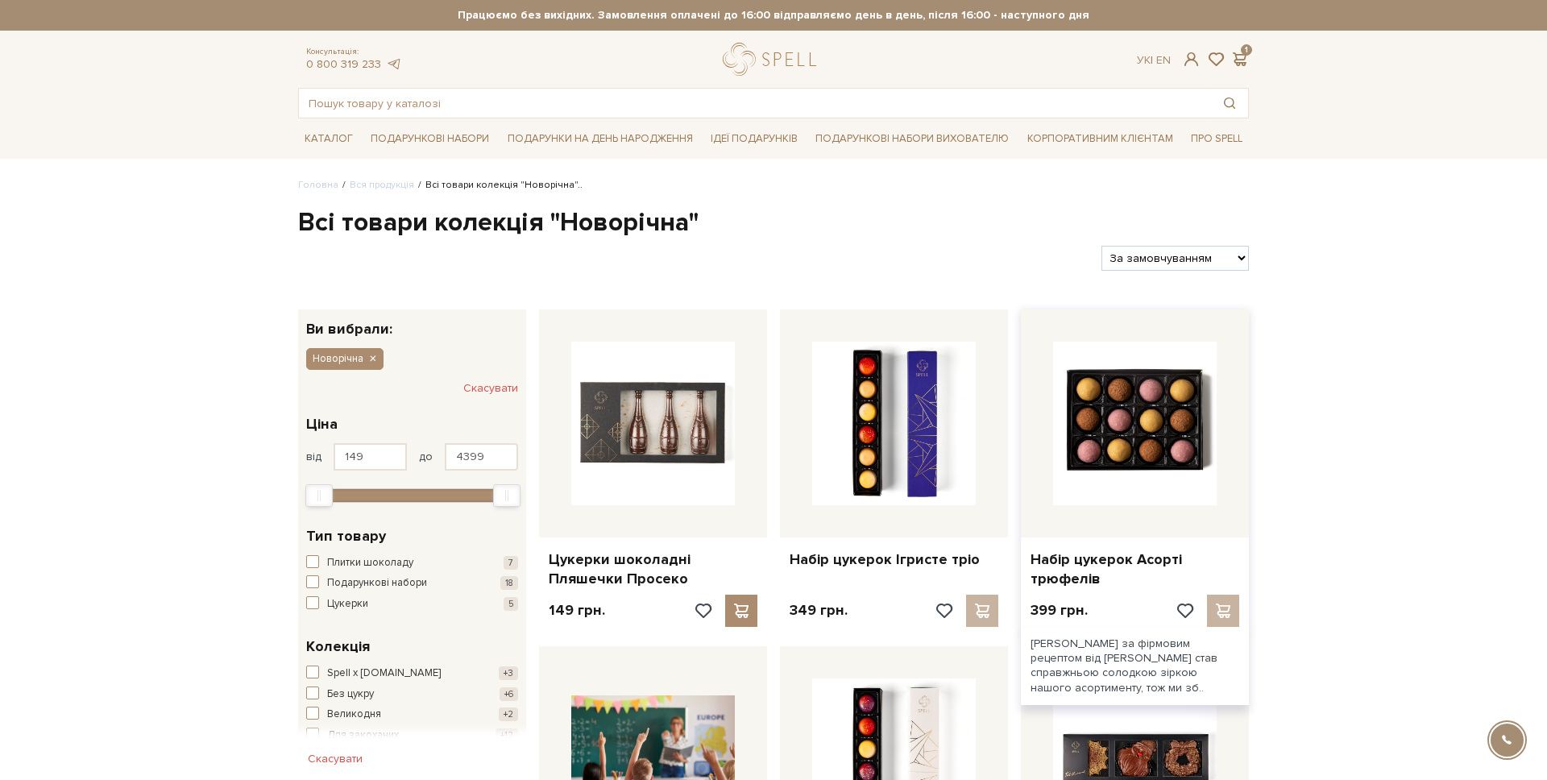
click at [1098, 434] on img at bounding box center [1135, 424] width 164 height 164
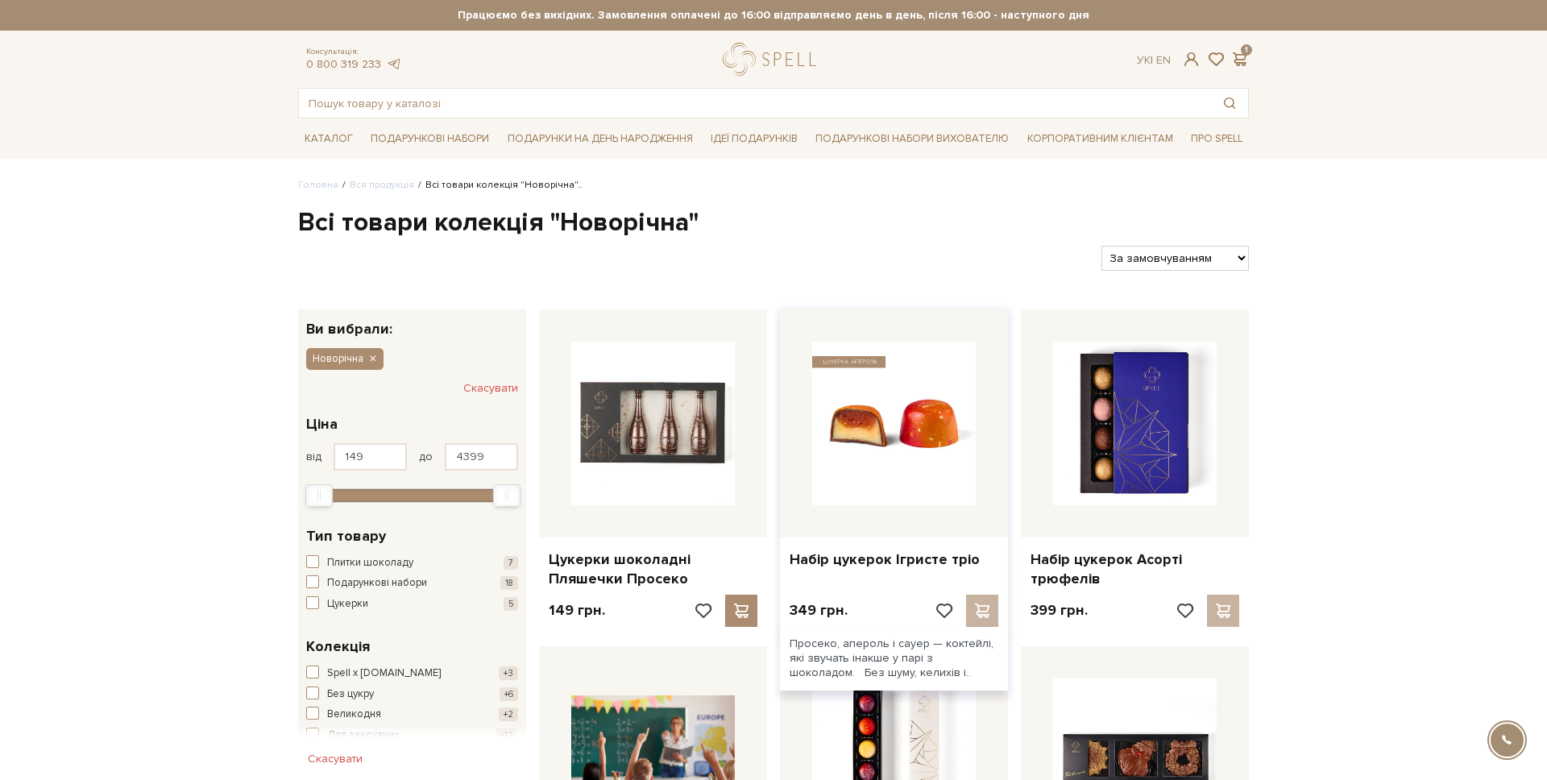
click at [940, 394] on img at bounding box center [894, 424] width 164 height 164
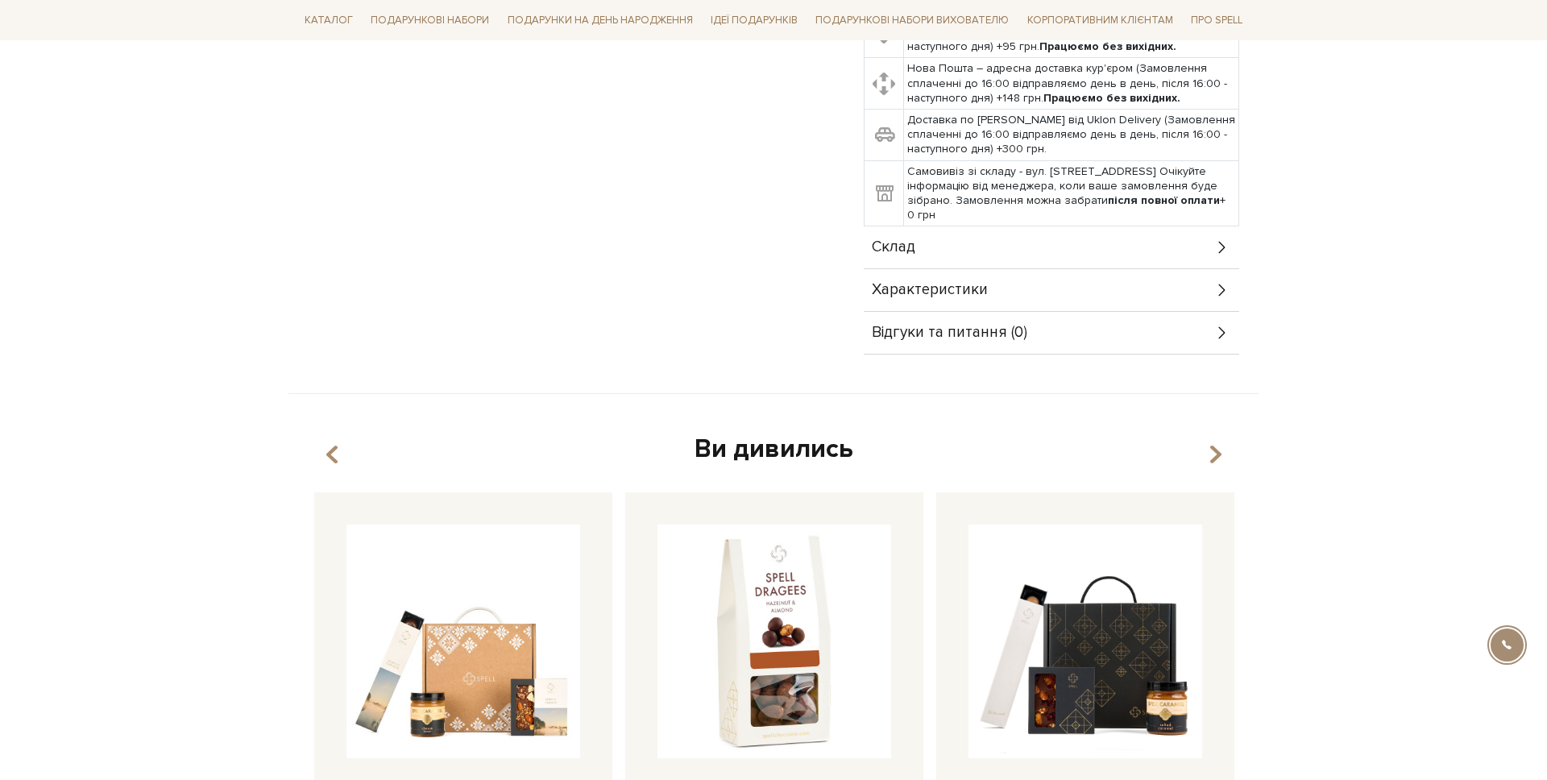
scroll to position [791, 0]
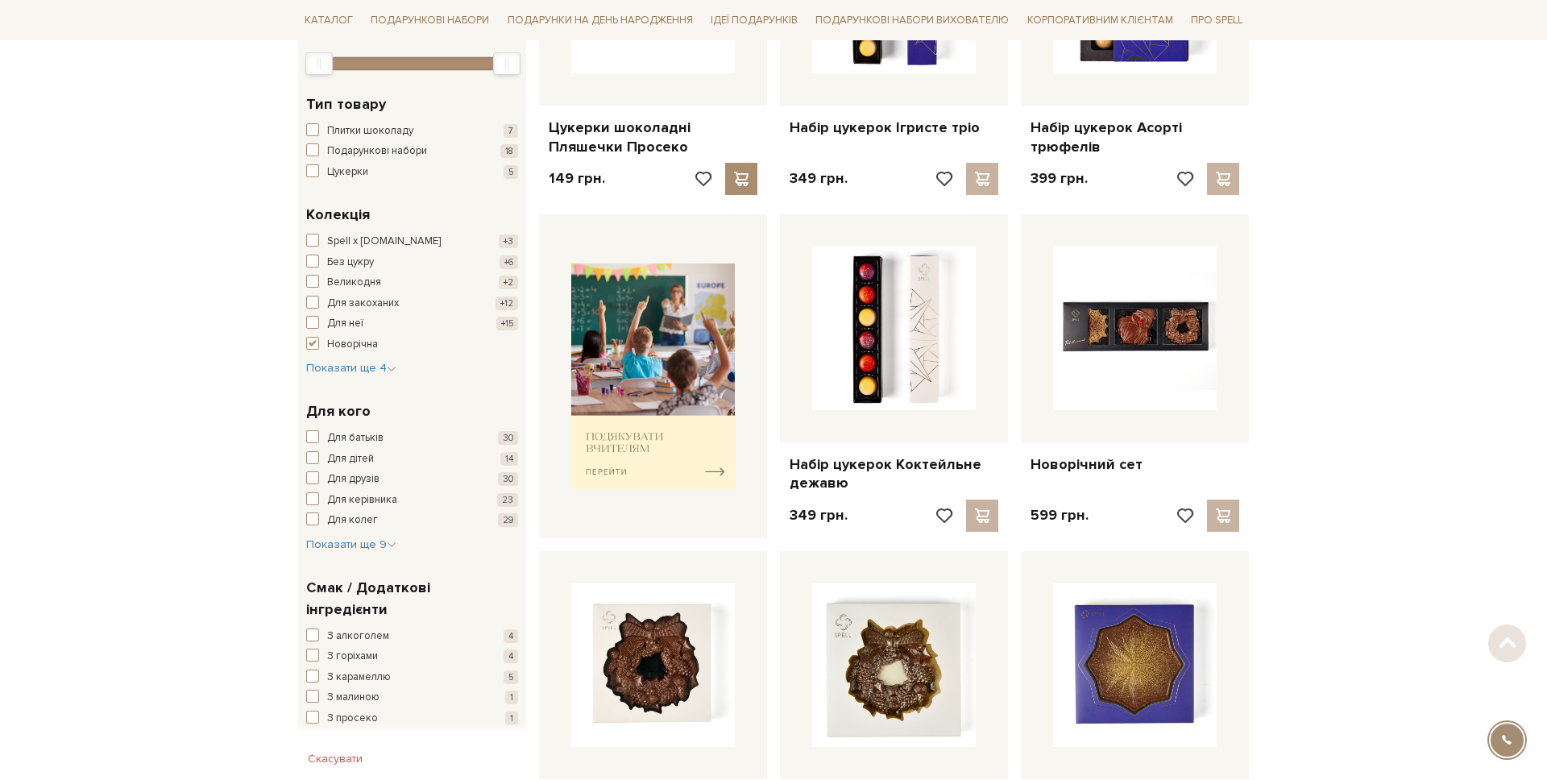
scroll to position [463, 0]
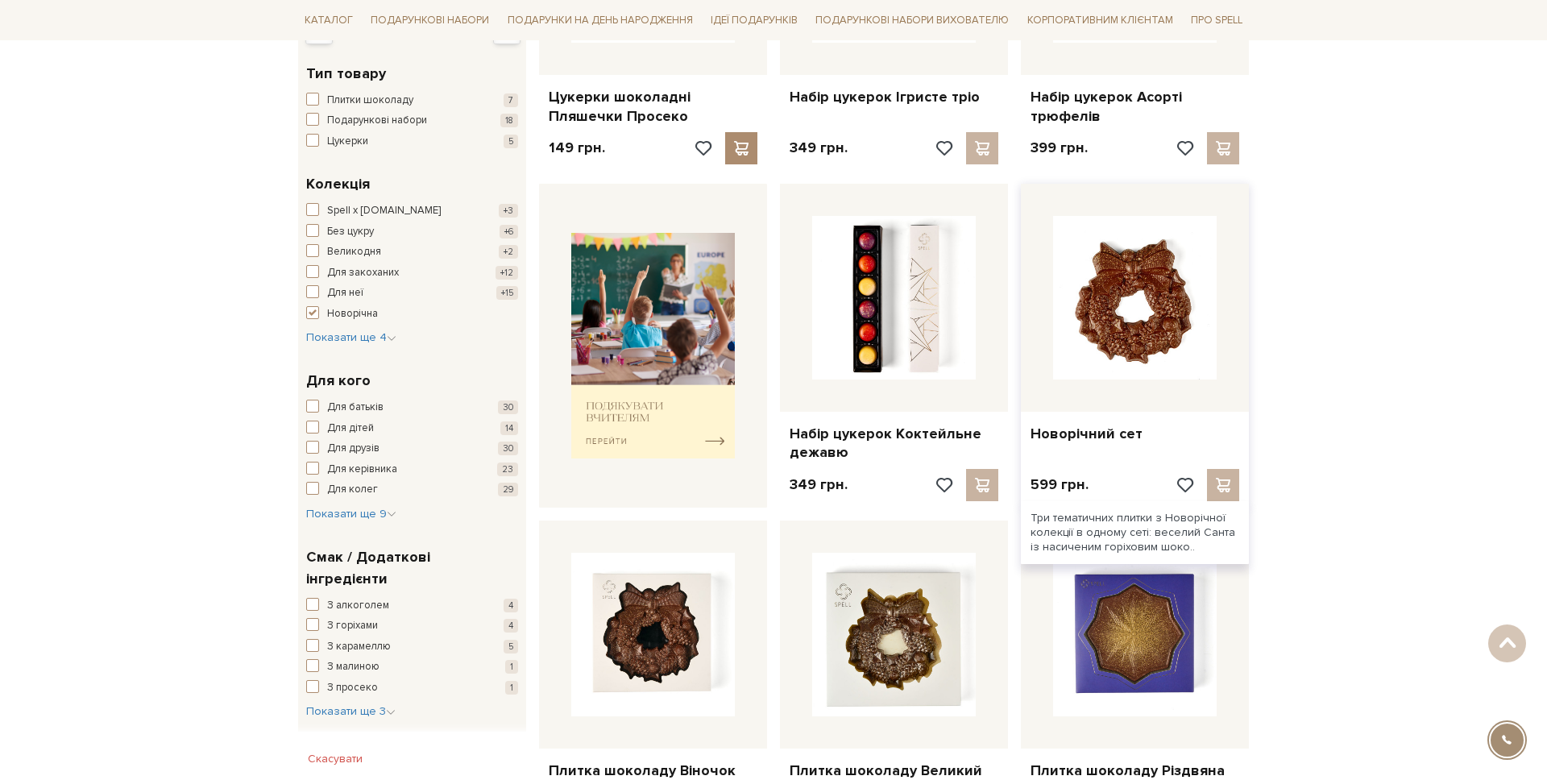
click at [1175, 351] on img at bounding box center [1135, 298] width 164 height 164
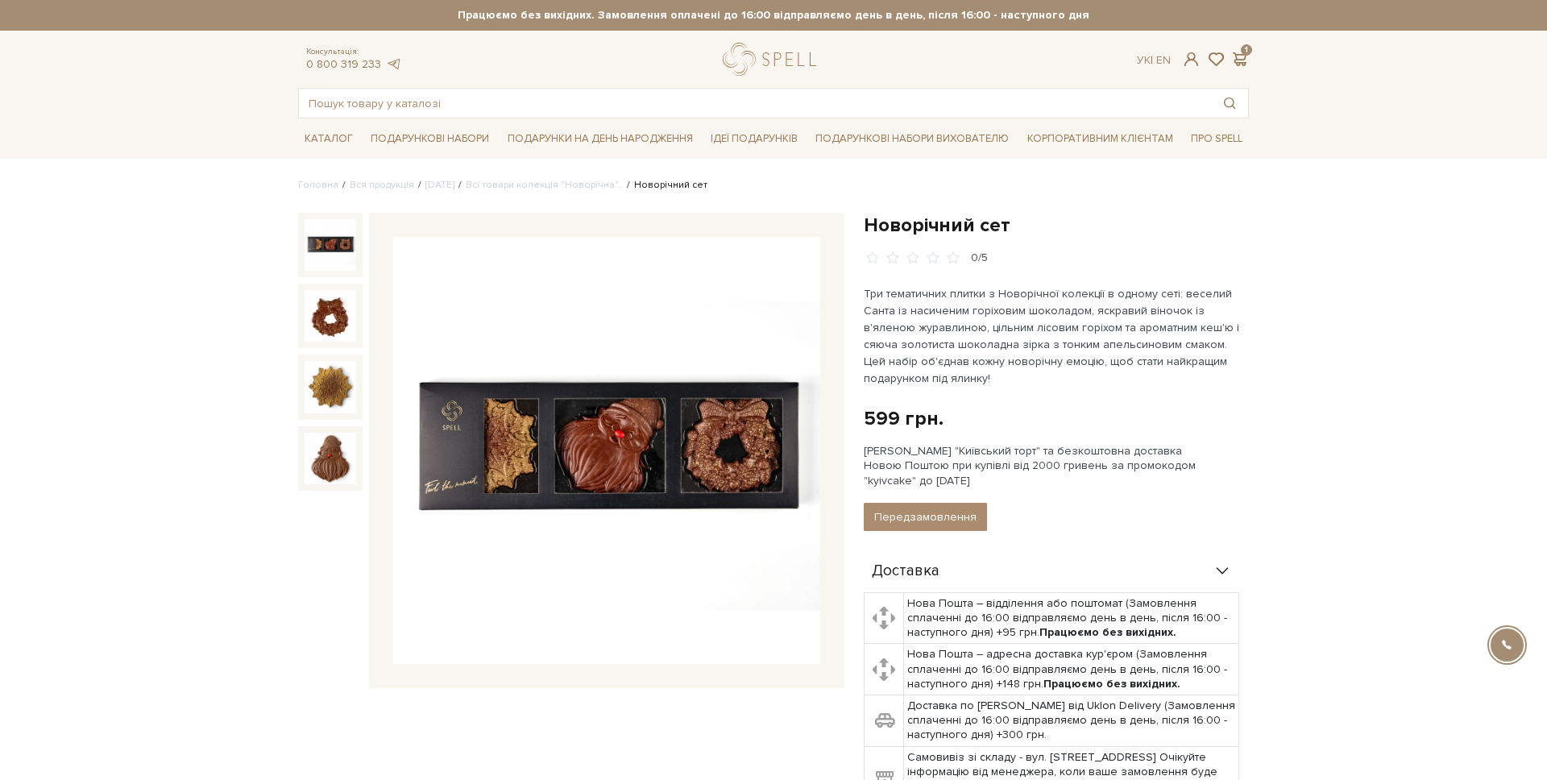
scroll to position [68, 0]
